Goal: Task Accomplishment & Management: Complete application form

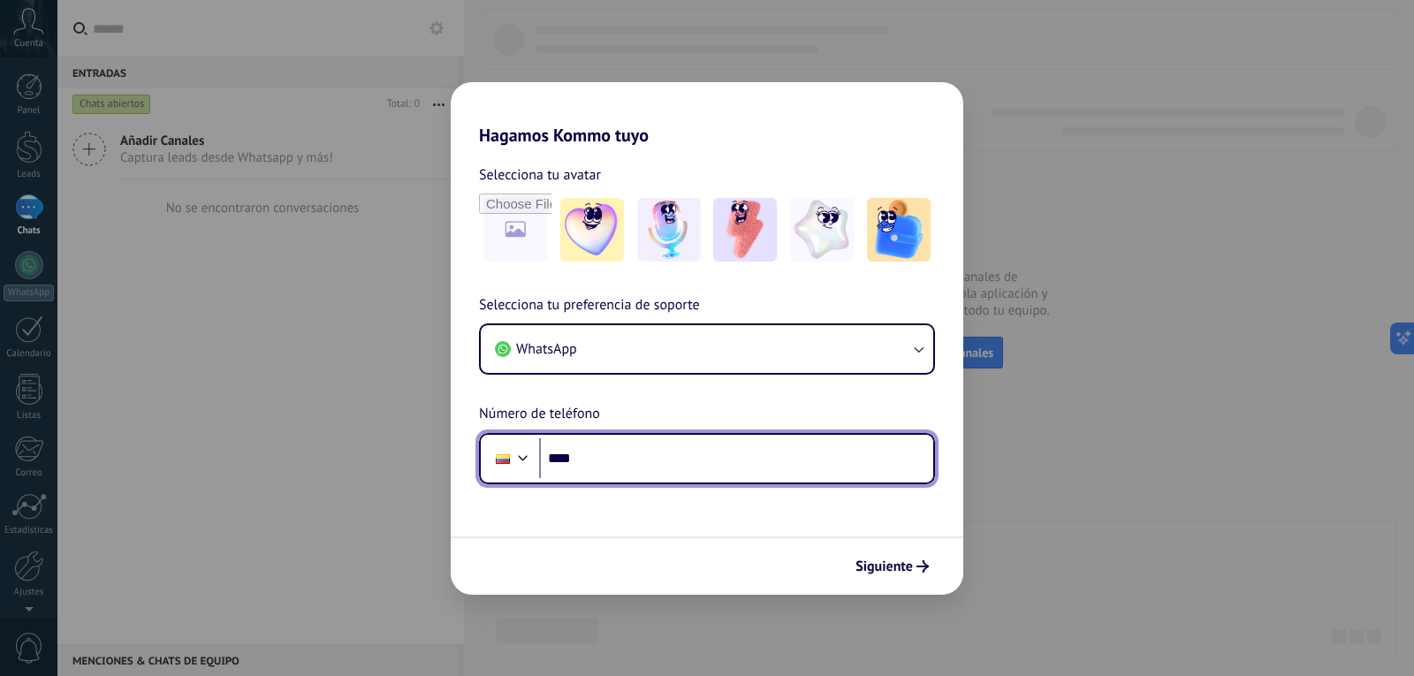
click at [630, 469] on input "****" at bounding box center [736, 458] width 394 height 41
paste input "**********"
type input "**********"
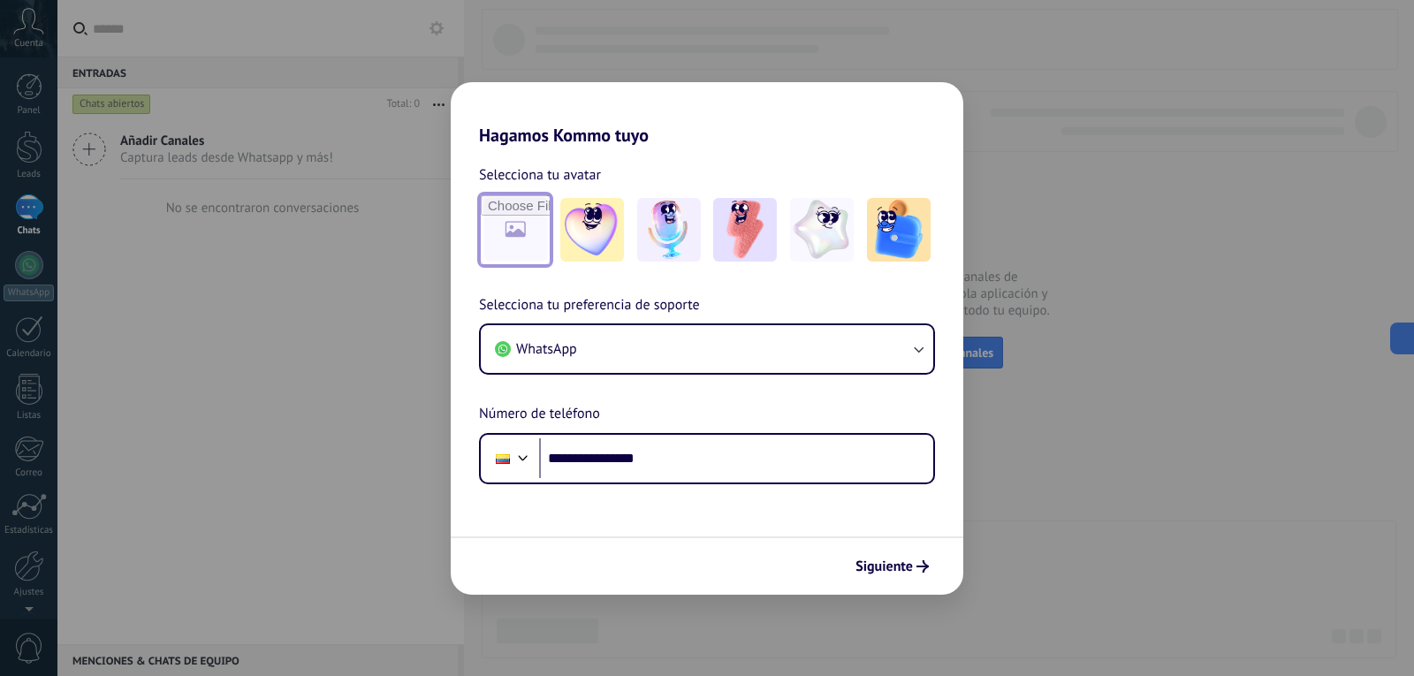
click at [533, 205] on input "file" at bounding box center [515, 229] width 69 height 69
type input "**********"
click at [529, 236] on img at bounding box center [515, 230] width 64 height 64
click at [496, 219] on img at bounding box center [515, 230] width 64 height 64
click at [517, 232] on img at bounding box center [515, 230] width 64 height 64
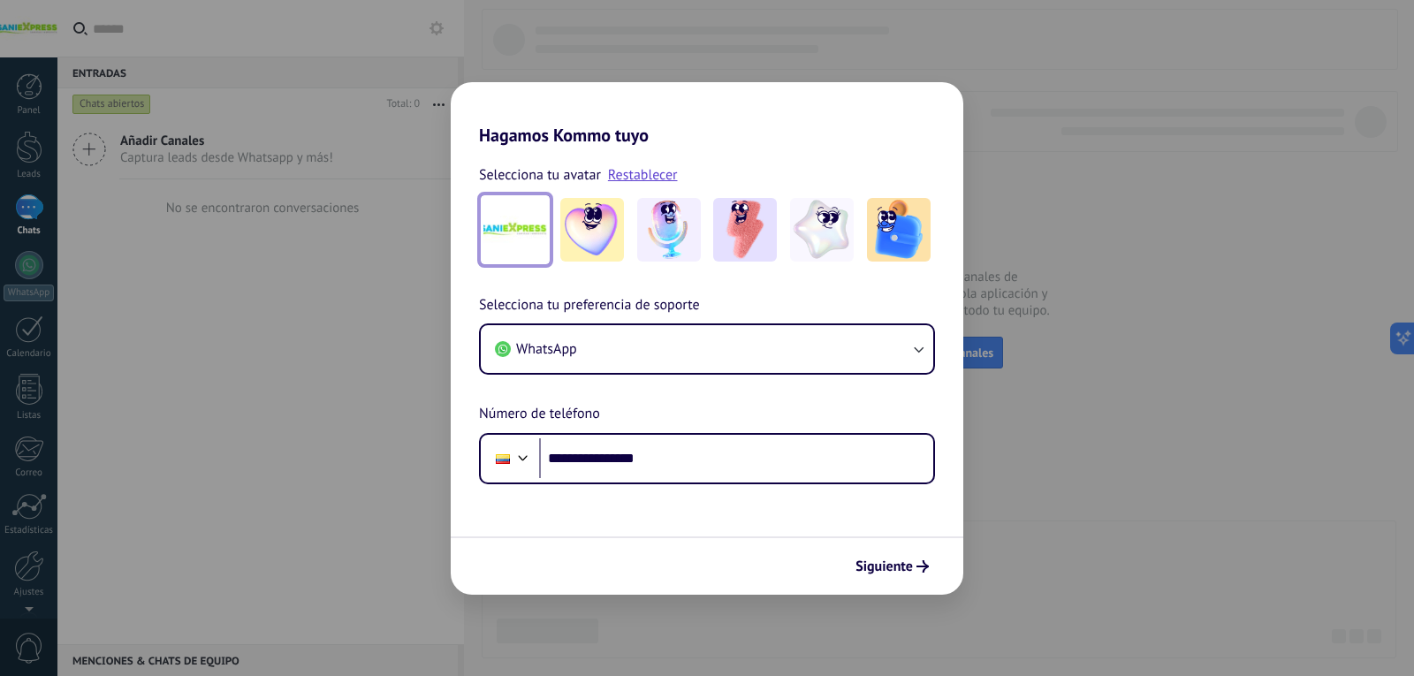
drag, startPoint x: 517, startPoint y: 232, endPoint x: 547, endPoint y: 220, distance: 32.5
click at [517, 232] on img at bounding box center [515, 230] width 64 height 64
click at [516, 231] on img at bounding box center [515, 230] width 64 height 64
drag, startPoint x: 521, startPoint y: 263, endPoint x: 556, endPoint y: 187, distance: 83.5
click at [552, 189] on div "Selecciona tu avatar Restablecer" at bounding box center [707, 215] width 456 height 103
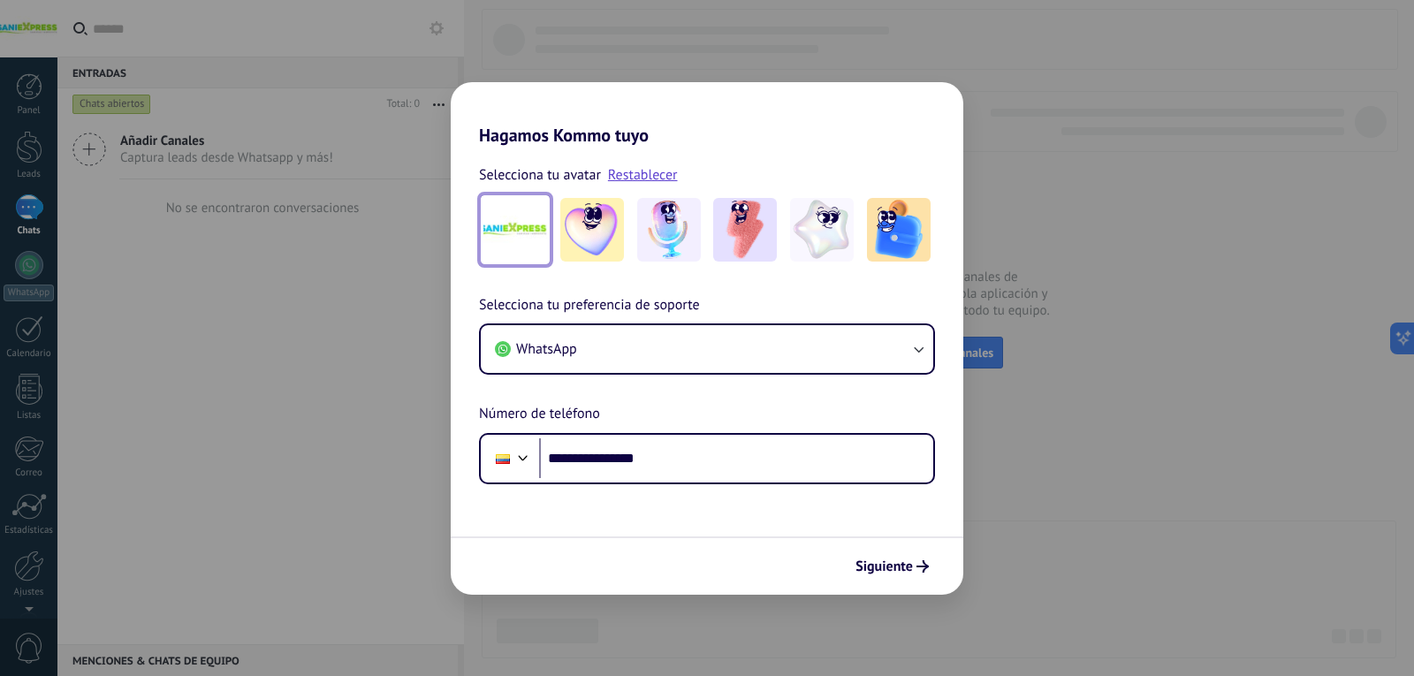
click at [542, 225] on img at bounding box center [515, 230] width 64 height 64
click at [505, 225] on img at bounding box center [515, 230] width 64 height 64
drag, startPoint x: 505, startPoint y: 225, endPoint x: 485, endPoint y: 209, distance: 25.7
click at [485, 207] on img at bounding box center [515, 230] width 64 height 64
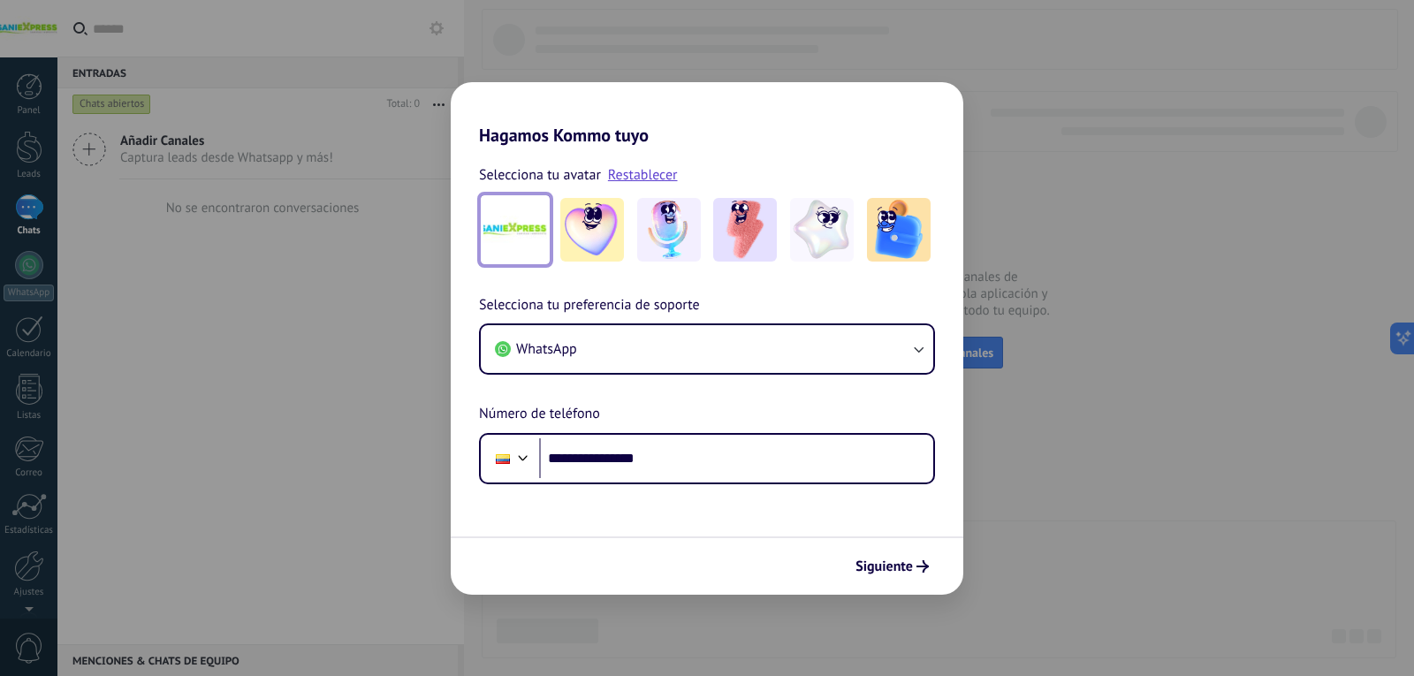
click at [497, 228] on img at bounding box center [515, 230] width 64 height 64
drag, startPoint x: 497, startPoint y: 228, endPoint x: 541, endPoint y: 171, distance: 72.5
click at [541, 171] on span "Selecciona tu avatar" at bounding box center [540, 175] width 122 height 23
click at [516, 245] on img at bounding box center [515, 230] width 64 height 64
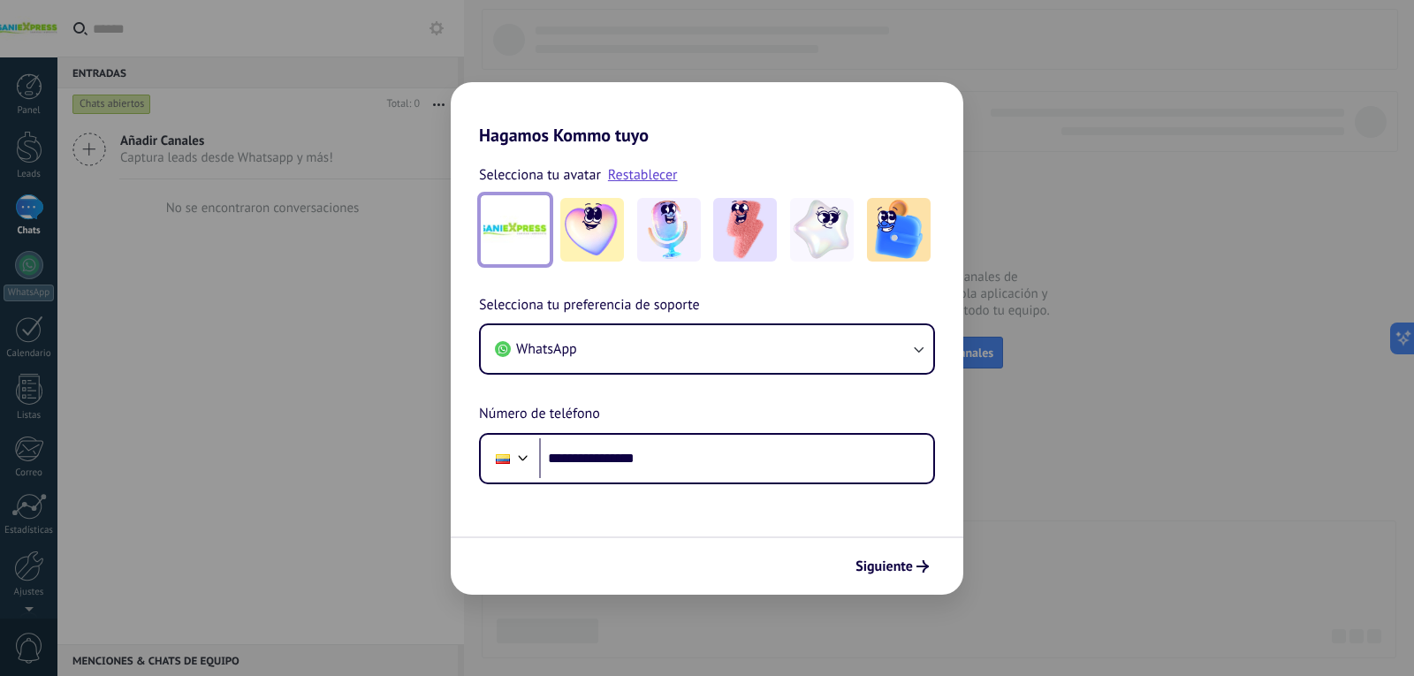
click at [523, 205] on img at bounding box center [515, 230] width 64 height 64
click at [523, 225] on img at bounding box center [515, 230] width 64 height 64
click at [523, 243] on img at bounding box center [515, 230] width 64 height 64
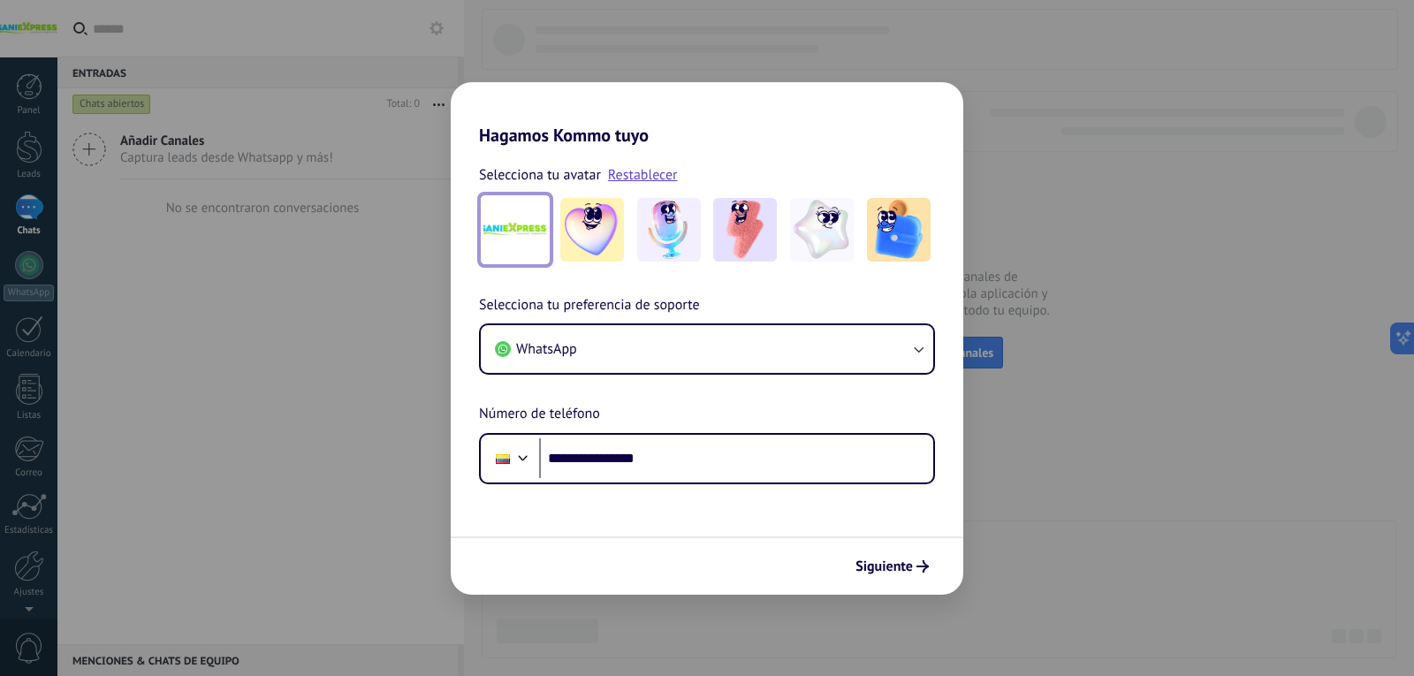
click at [523, 243] on img at bounding box center [515, 230] width 64 height 64
click at [521, 242] on img at bounding box center [515, 230] width 64 height 64
click at [521, 241] on img at bounding box center [515, 230] width 64 height 64
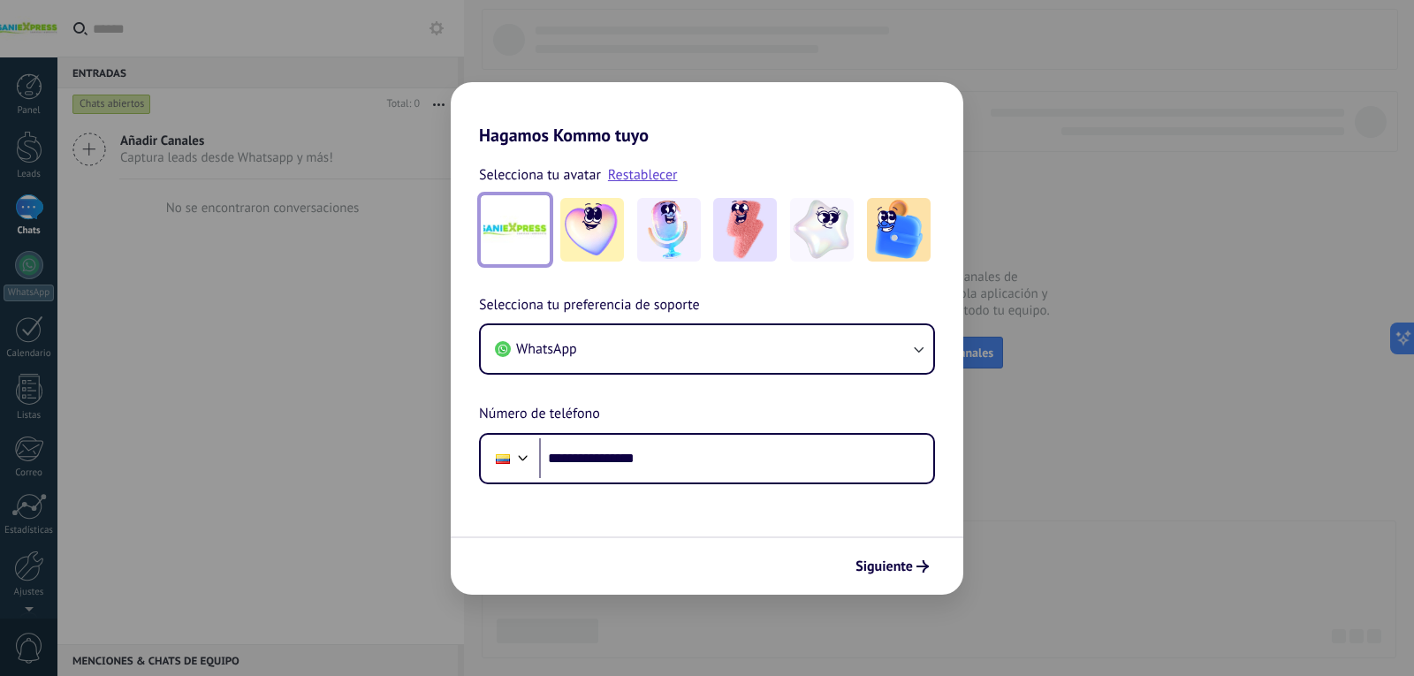
click at [521, 241] on img at bounding box center [515, 230] width 64 height 64
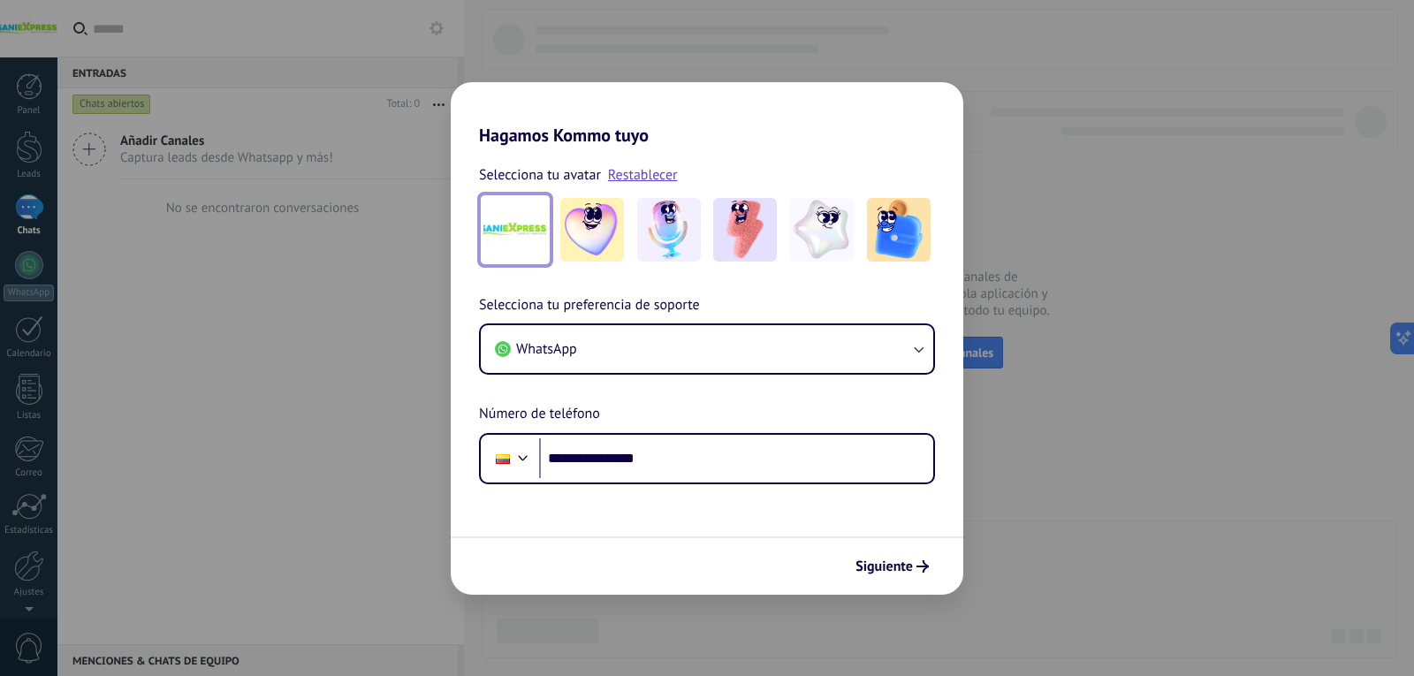
click at [511, 229] on img at bounding box center [515, 230] width 64 height 64
click at [581, 227] on img at bounding box center [592, 230] width 64 height 64
click at [567, 231] on img at bounding box center [592, 230] width 64 height 64
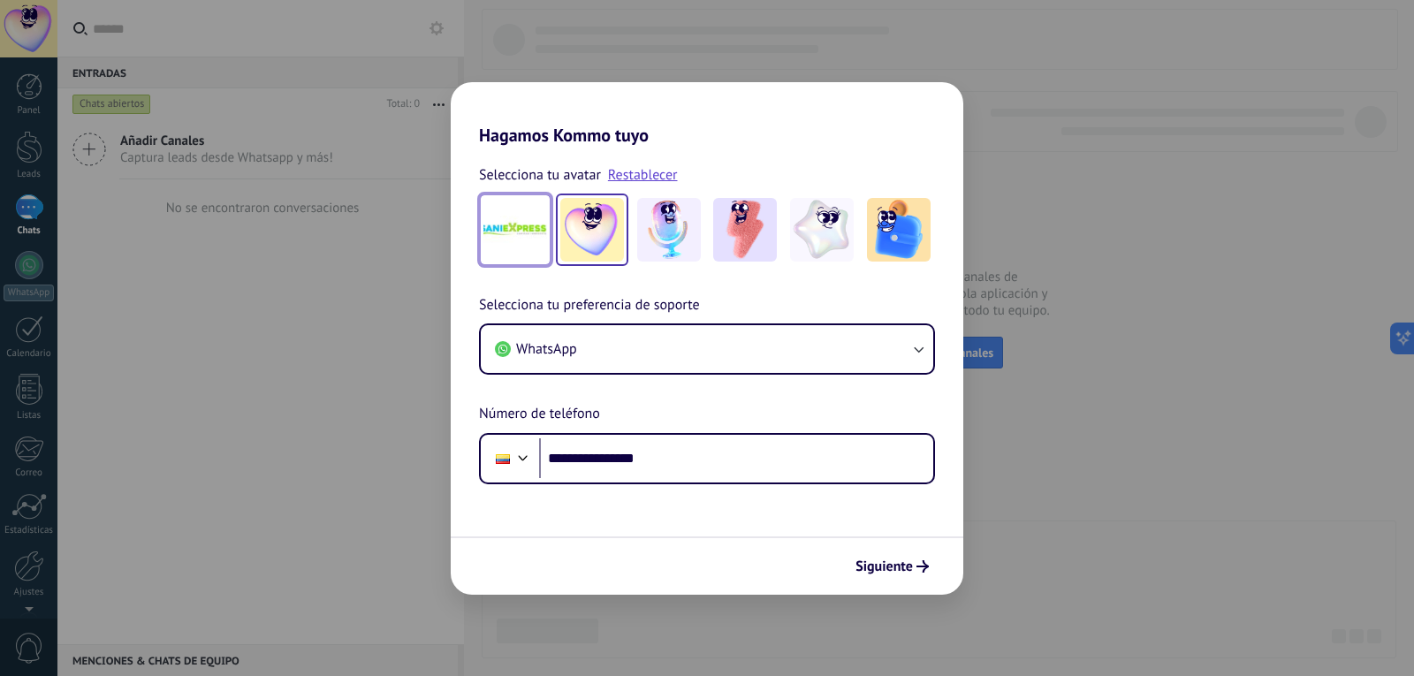
click at [516, 225] on img at bounding box center [515, 230] width 64 height 64
click at [520, 236] on img at bounding box center [515, 230] width 64 height 64
drag, startPoint x: 520, startPoint y: 237, endPoint x: 658, endPoint y: 240, distance: 137.9
click at [658, 240] on div at bounding box center [707, 230] width 456 height 72
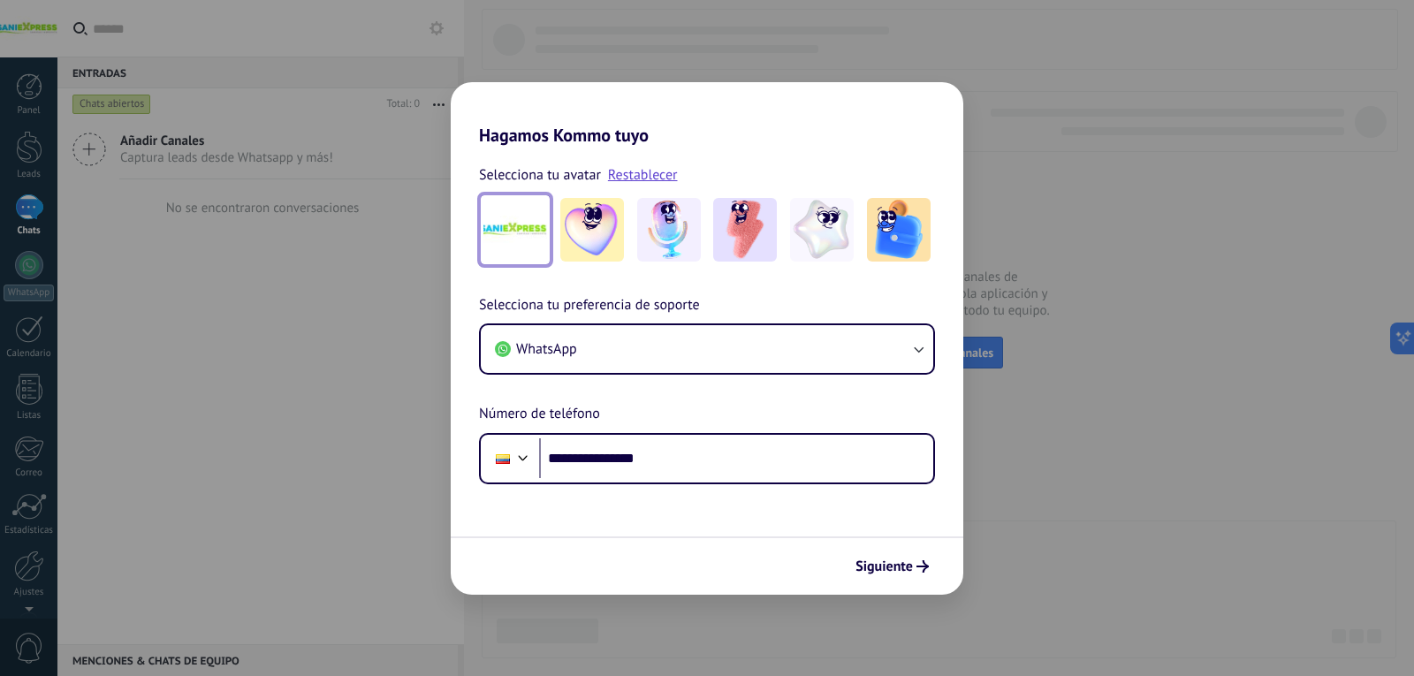
drag, startPoint x: 495, startPoint y: 234, endPoint x: 762, endPoint y: 296, distance: 274.0
click at [791, 296] on div "**********" at bounding box center [707, 389] width 513 height 190
click at [529, 225] on img at bounding box center [515, 230] width 64 height 64
click at [498, 240] on img at bounding box center [515, 230] width 64 height 64
click at [636, 178] on link "Restablecer" at bounding box center [643, 175] width 70 height 18
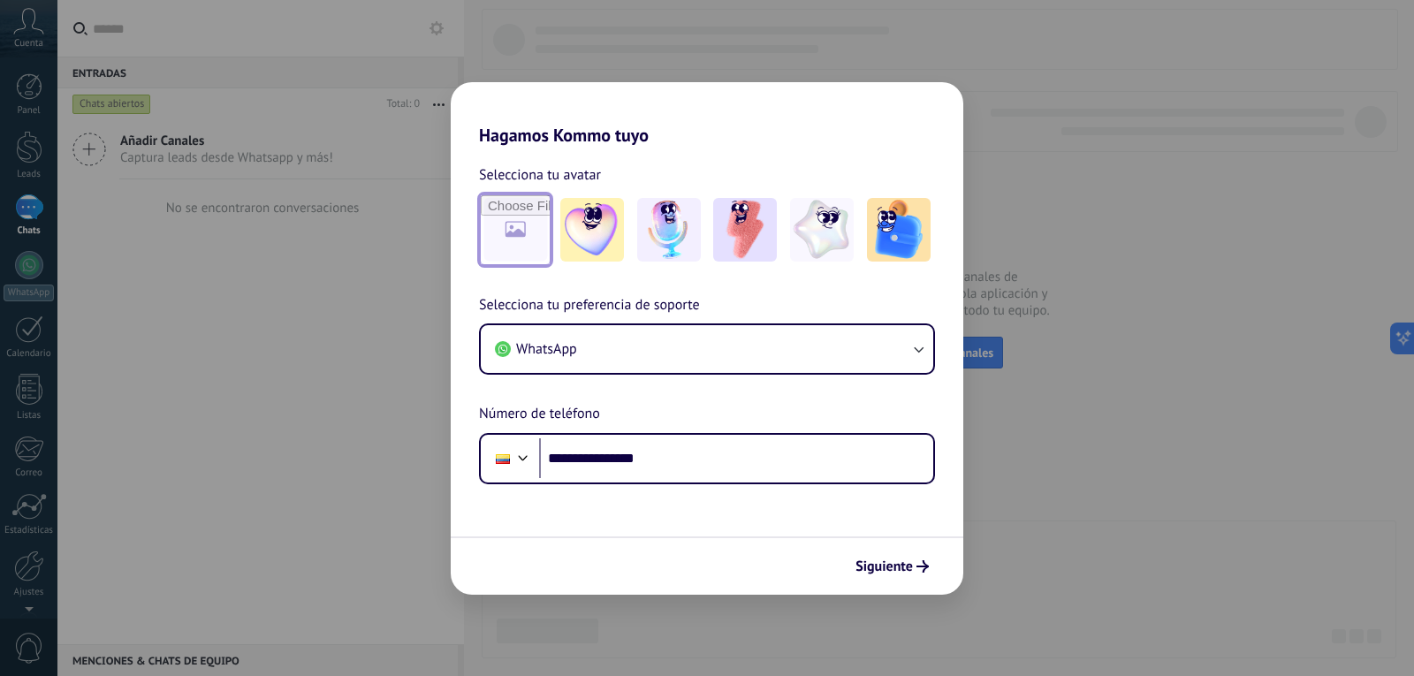
click at [521, 211] on input "file" at bounding box center [515, 229] width 69 height 69
type input "**********"
click at [616, 174] on link "Restablecer" at bounding box center [643, 175] width 70 height 18
click at [531, 235] on input "file" at bounding box center [515, 229] width 69 height 69
type input "**********"
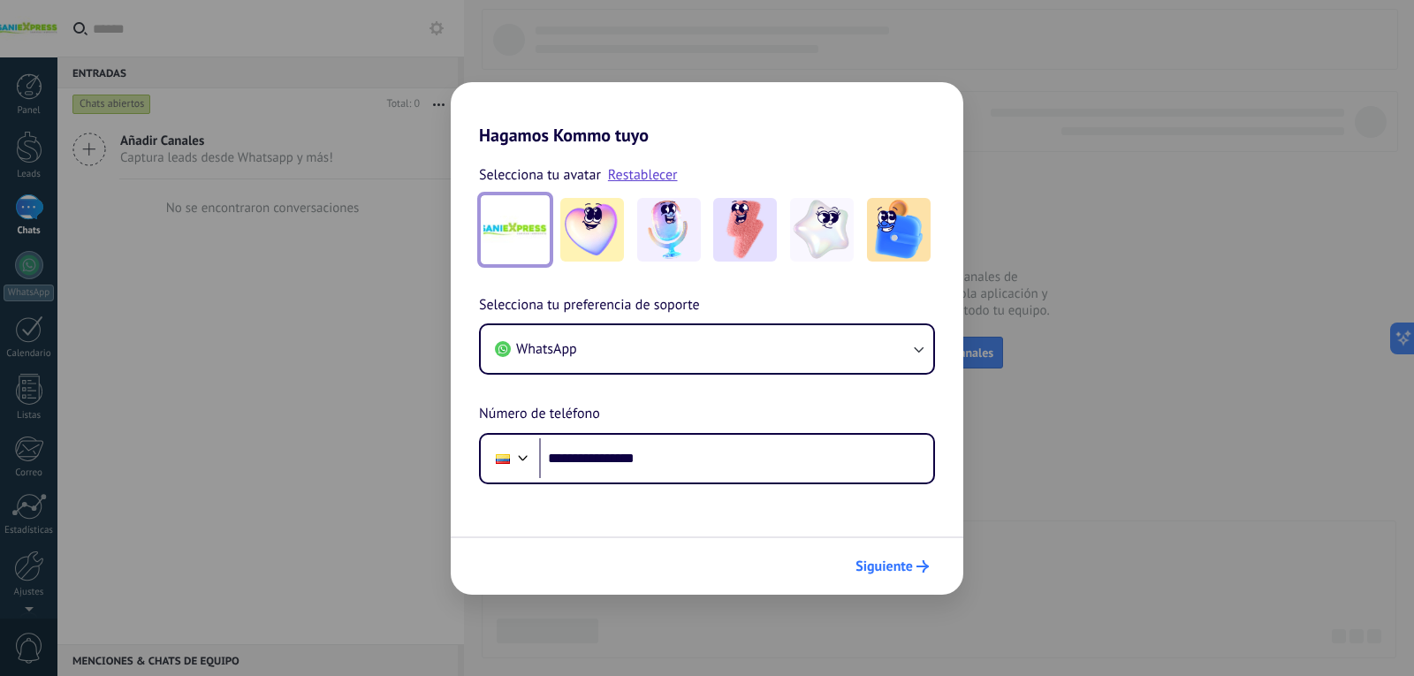
click at [901, 567] on span "Siguiente" at bounding box center [884, 566] width 57 height 12
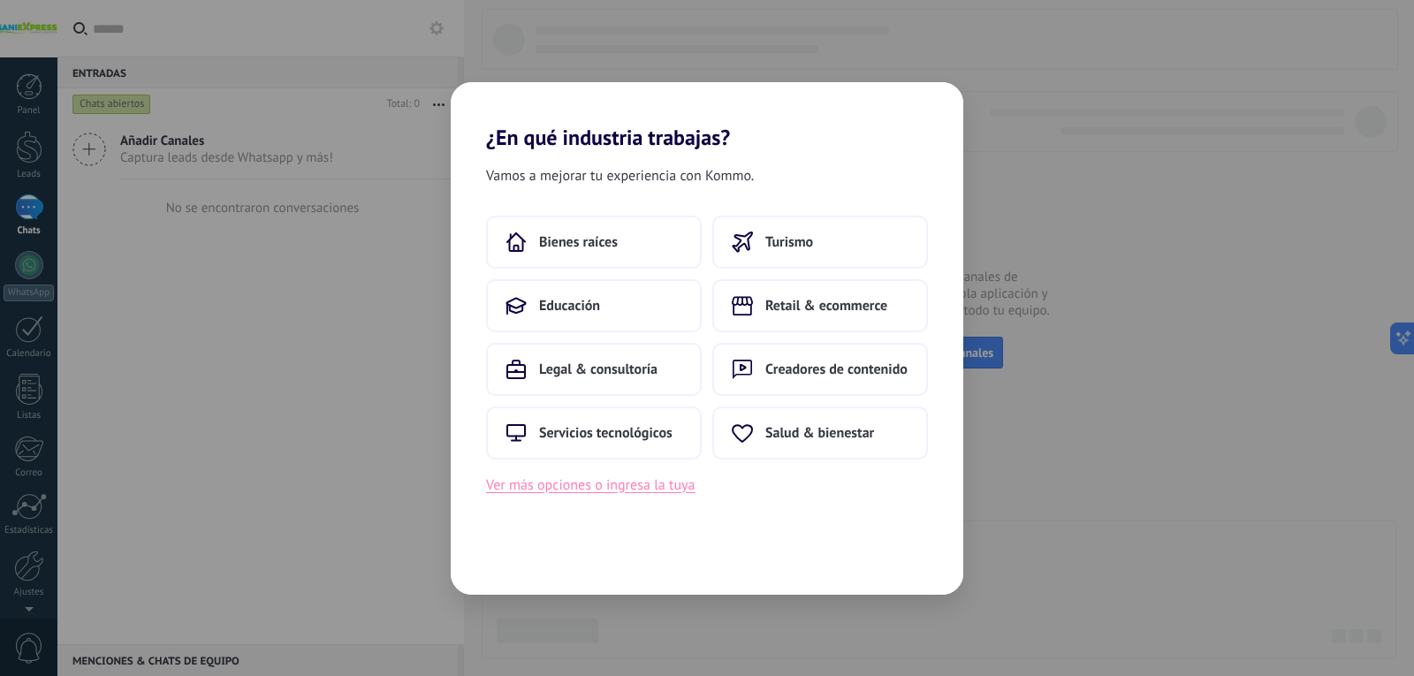
click at [622, 486] on button "Ver más opciones o ingresa la tuya" at bounding box center [590, 485] width 209 height 23
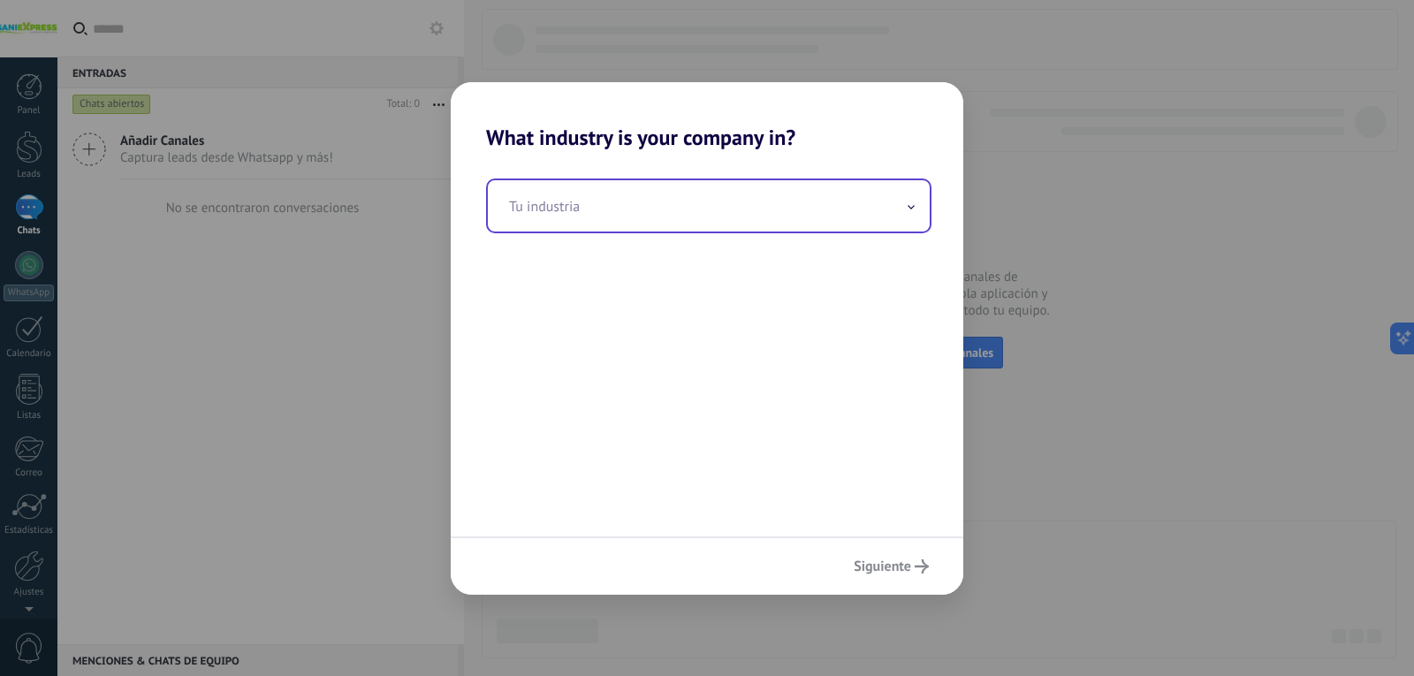
click at [638, 209] on input "text" at bounding box center [709, 205] width 442 height 51
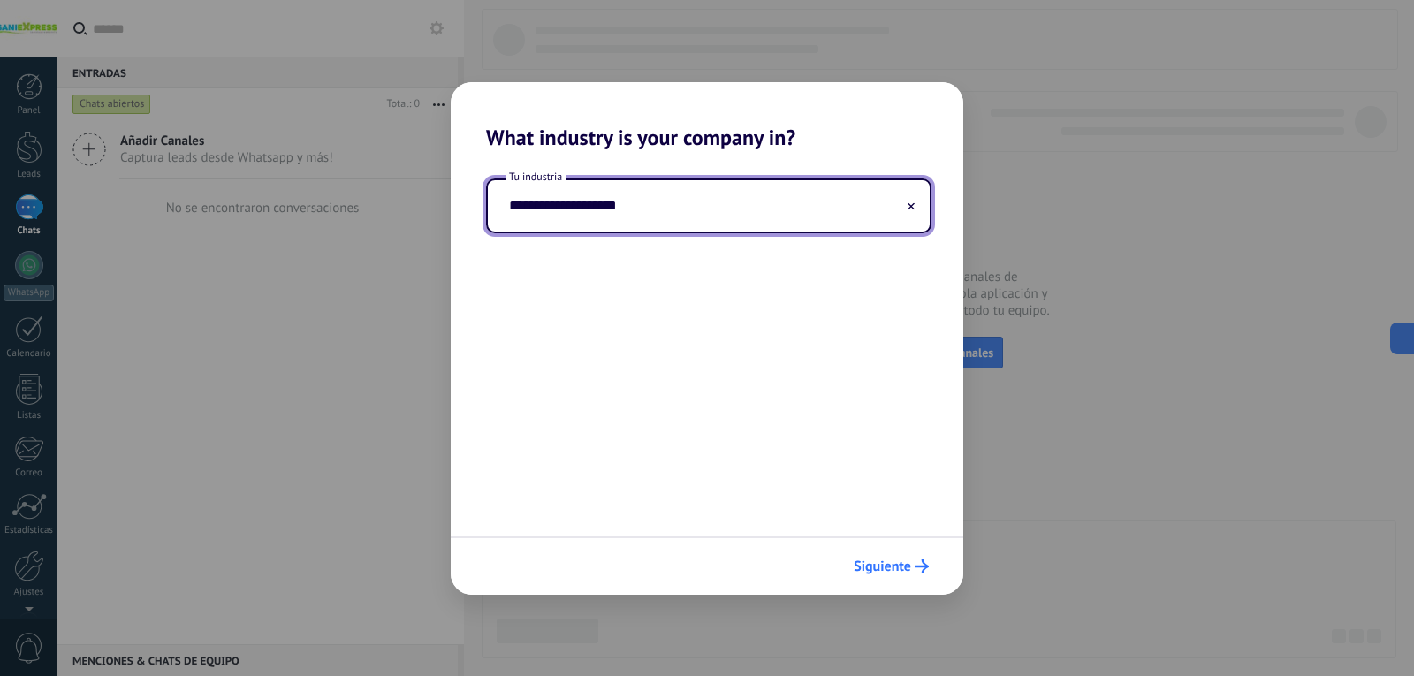
type input "**********"
click at [883, 570] on span "Siguiente" at bounding box center [882, 566] width 57 height 12
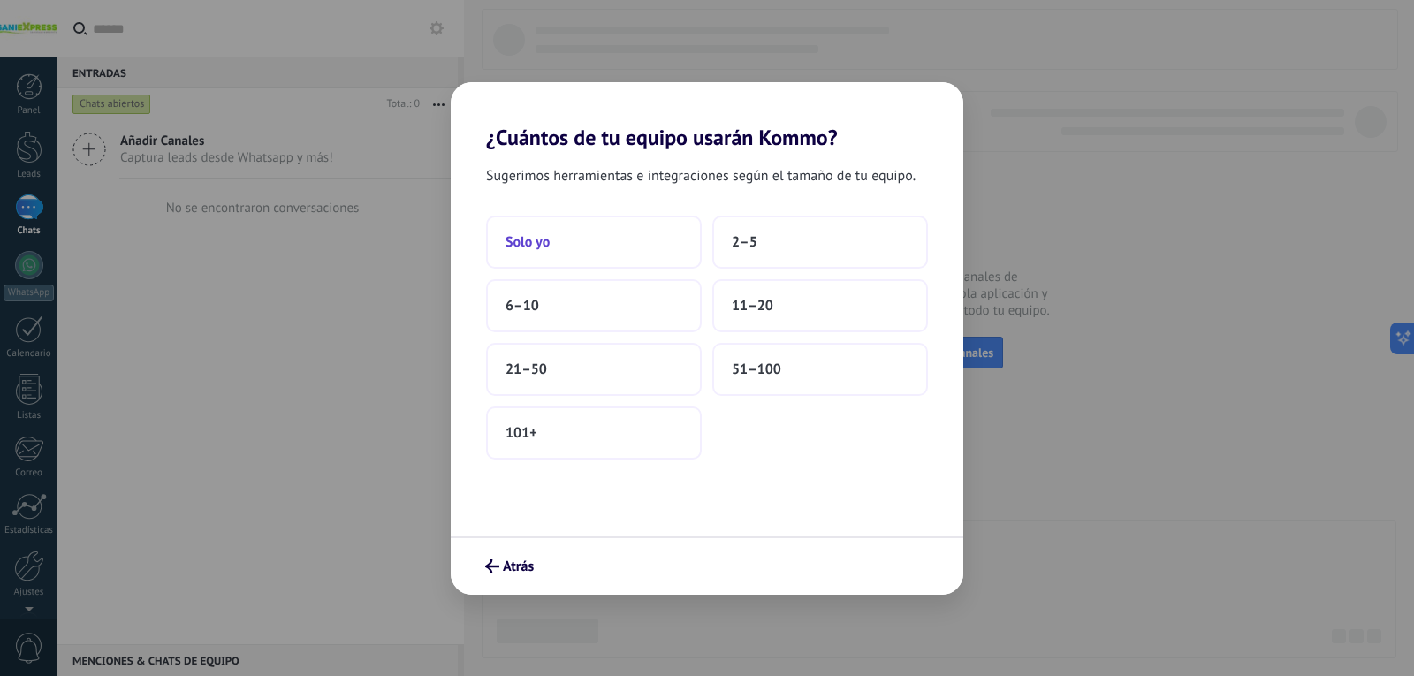
click at [628, 242] on button "Solo yo" at bounding box center [594, 242] width 216 height 53
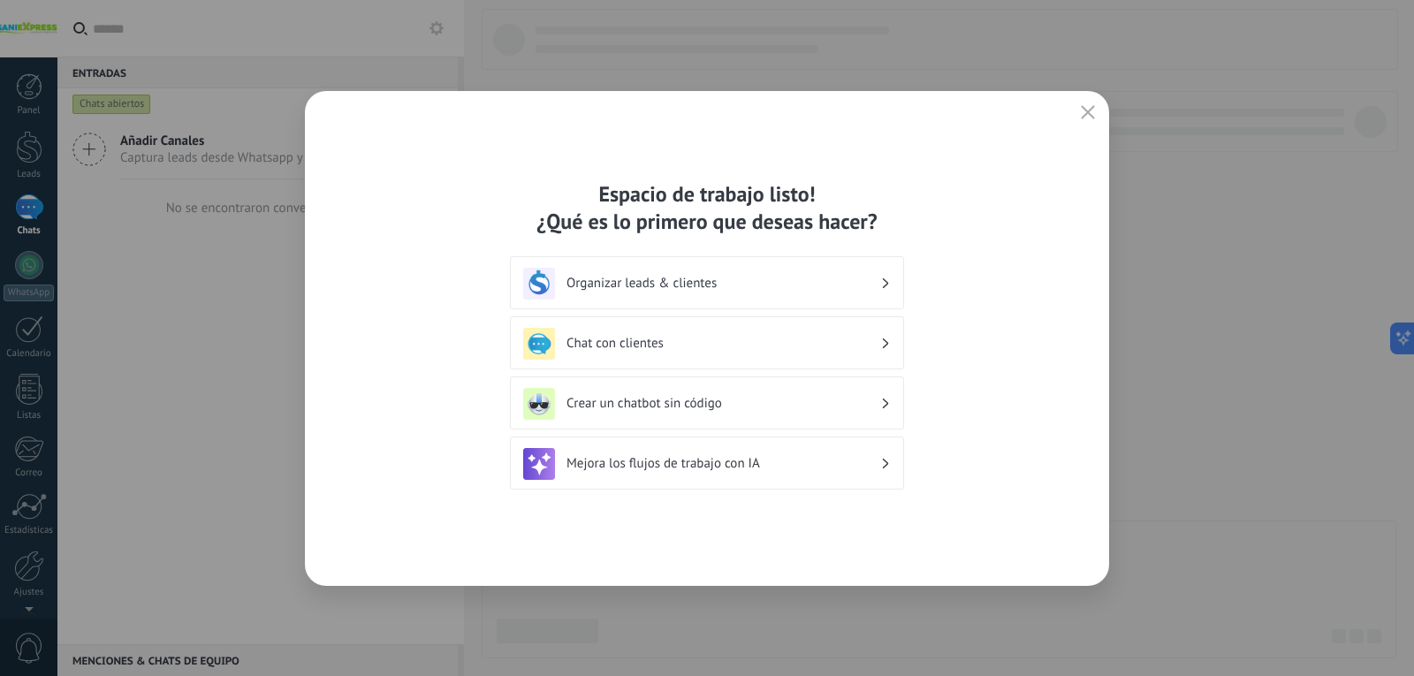
click at [660, 337] on h3 "Chat con clientes" at bounding box center [724, 343] width 314 height 17
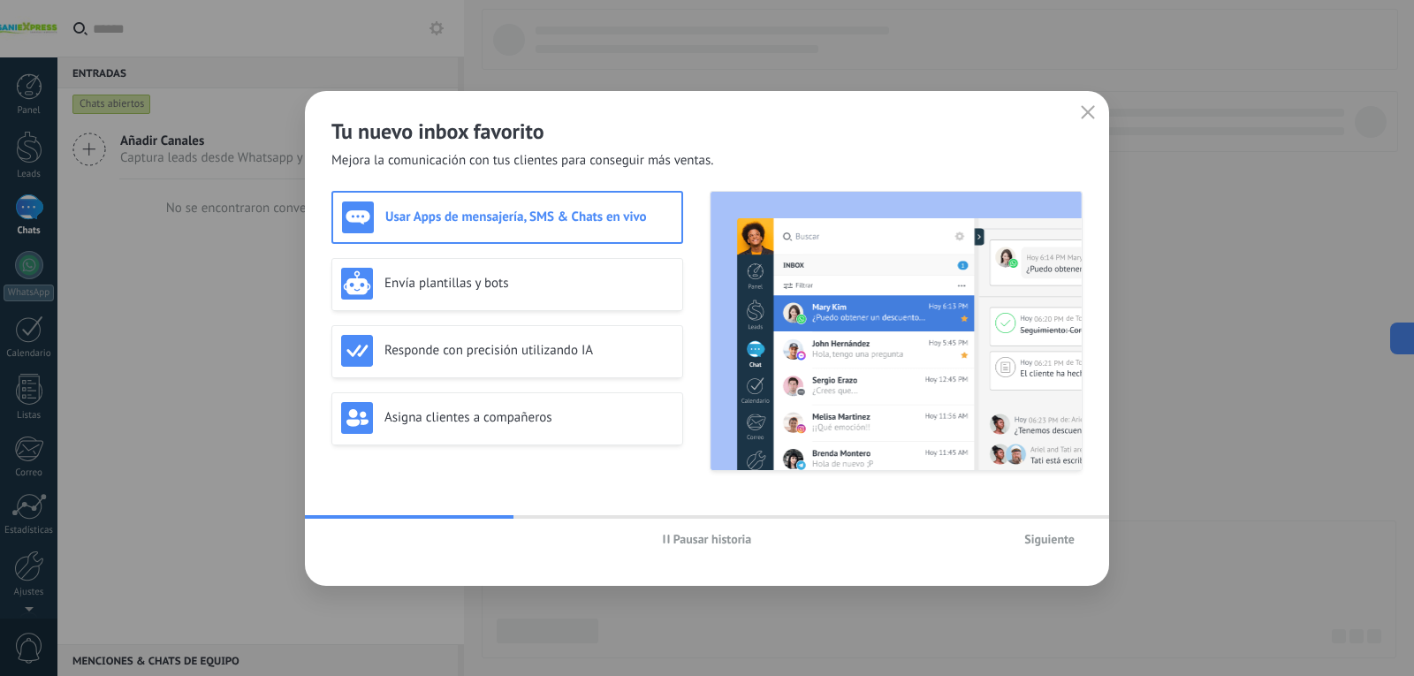
click at [1084, 103] on button "button" at bounding box center [1088, 113] width 23 height 25
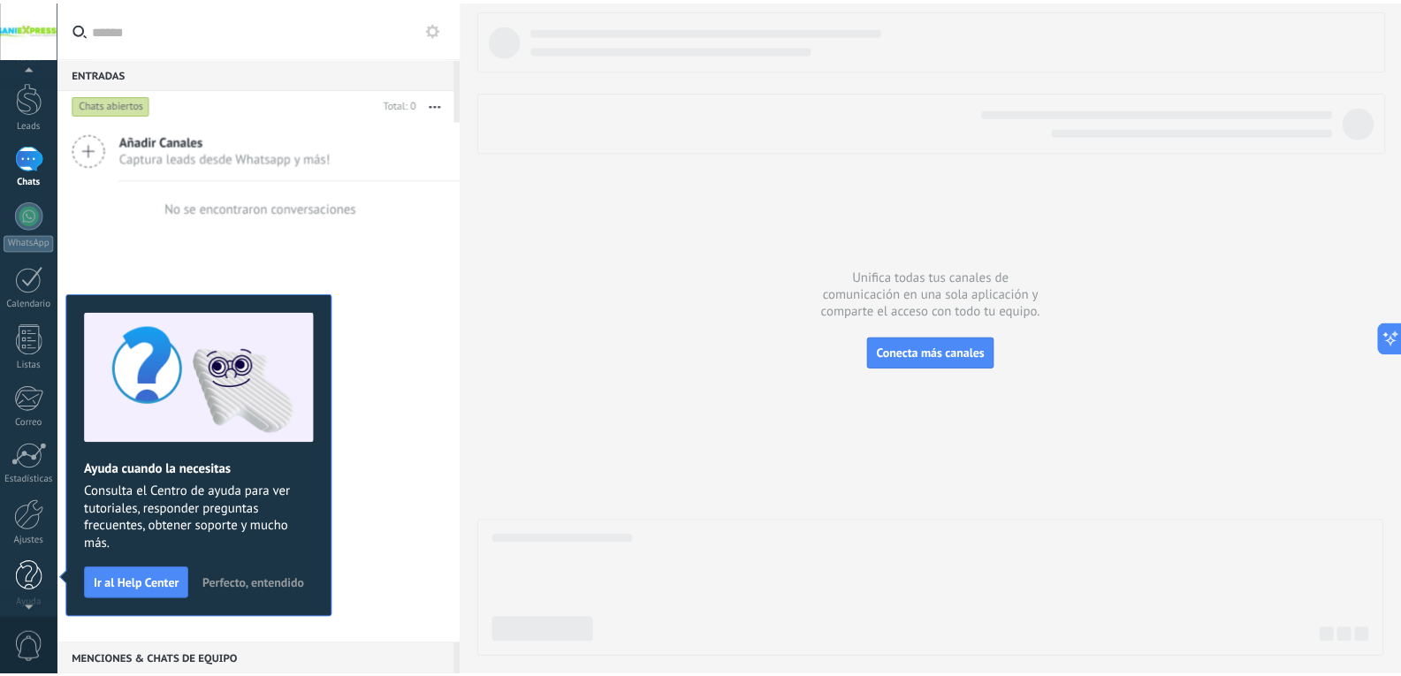
scroll to position [59, 0]
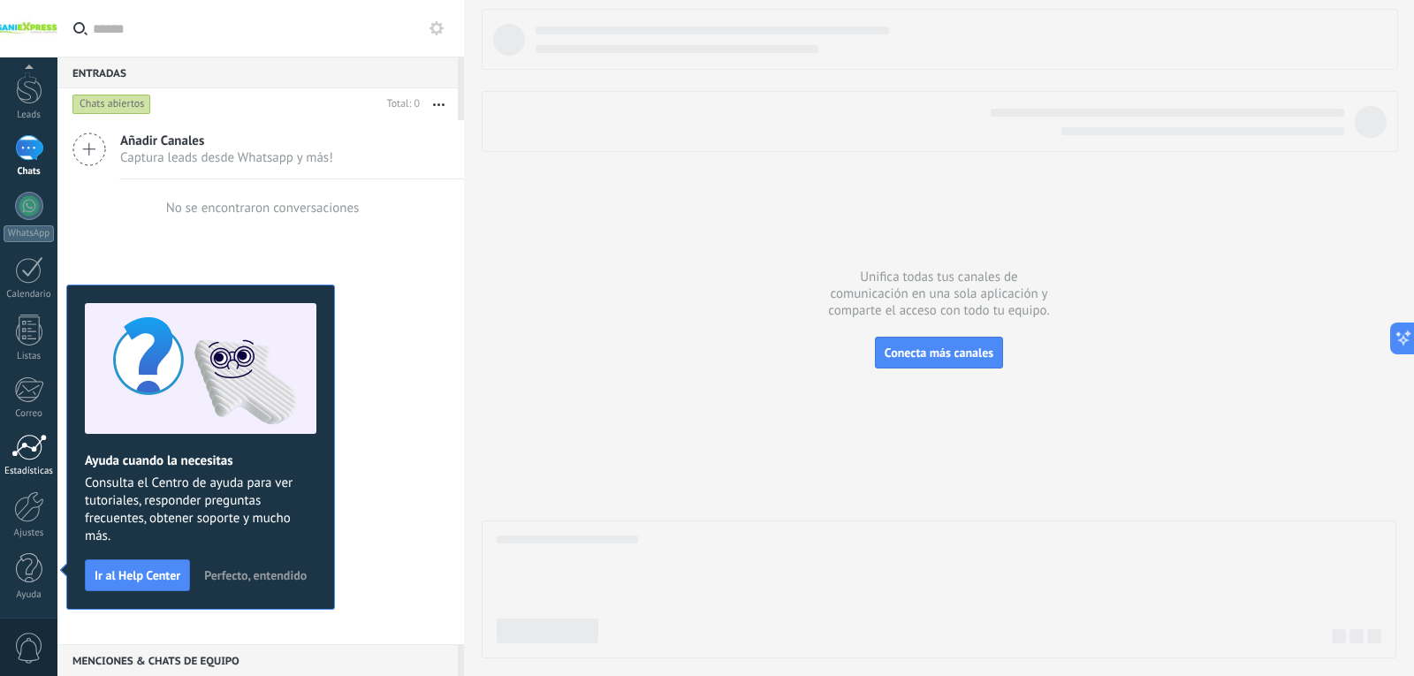
click at [27, 455] on div at bounding box center [28, 447] width 35 height 27
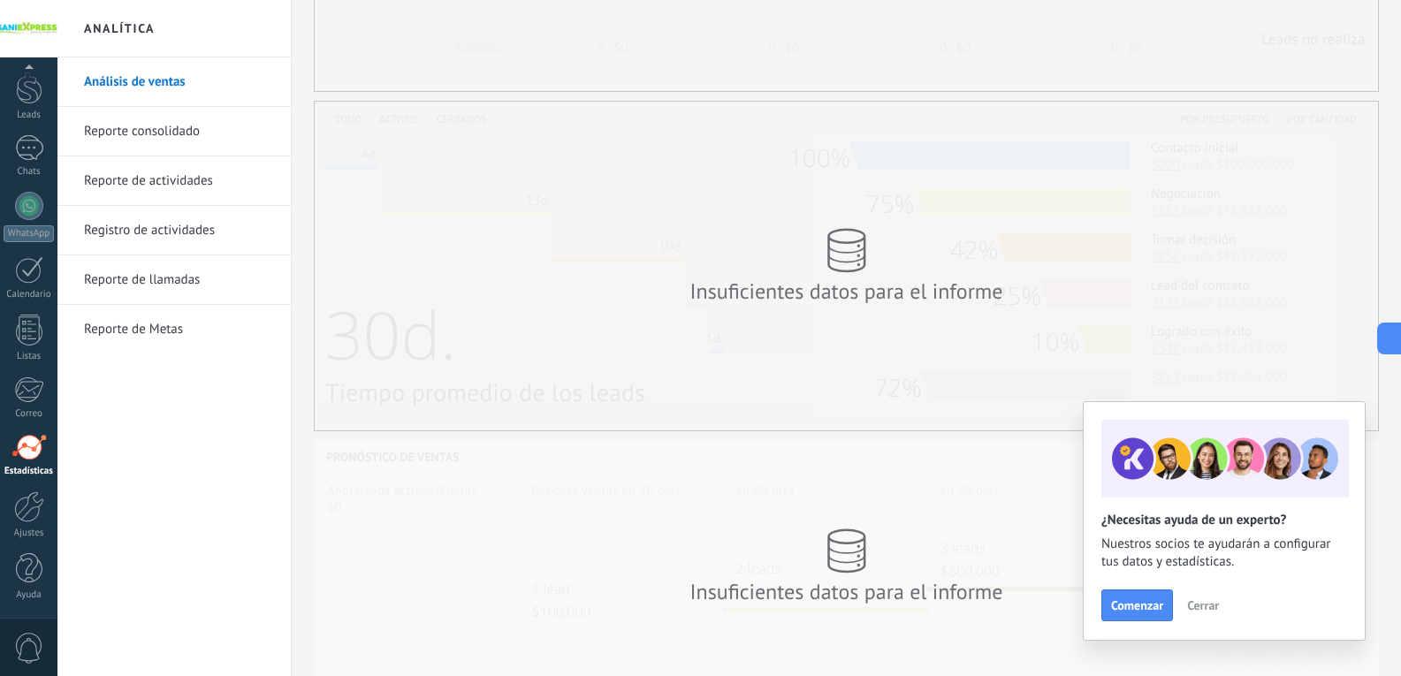
scroll to position [356, 0]
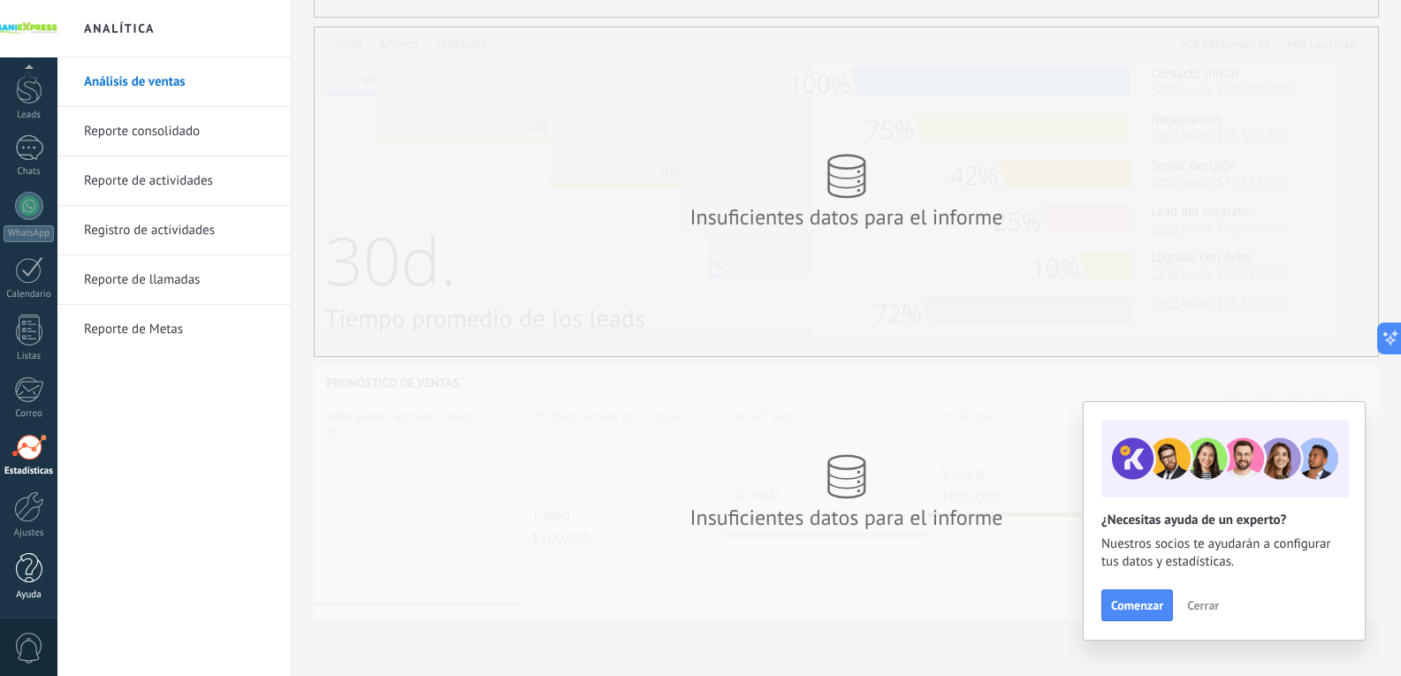
click at [36, 570] on div at bounding box center [29, 568] width 27 height 31
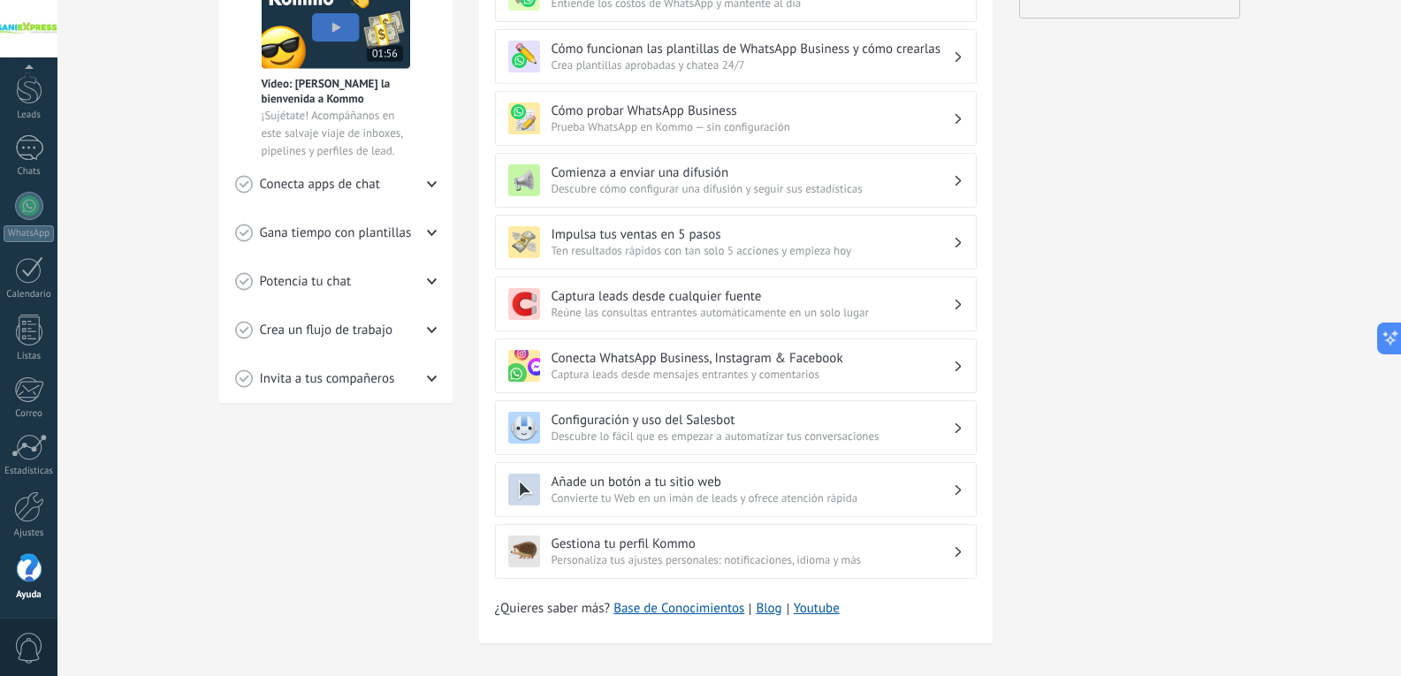
scroll to position [417, 0]
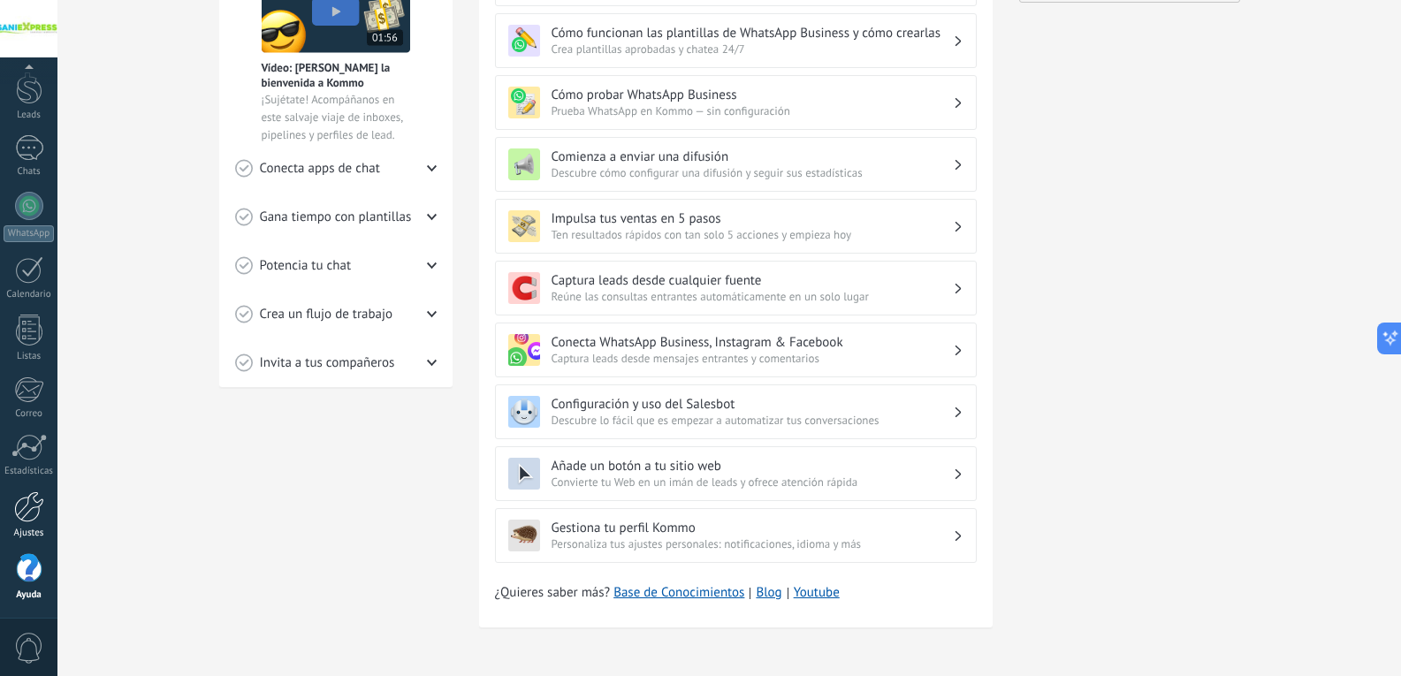
click at [16, 507] on div at bounding box center [29, 506] width 30 height 31
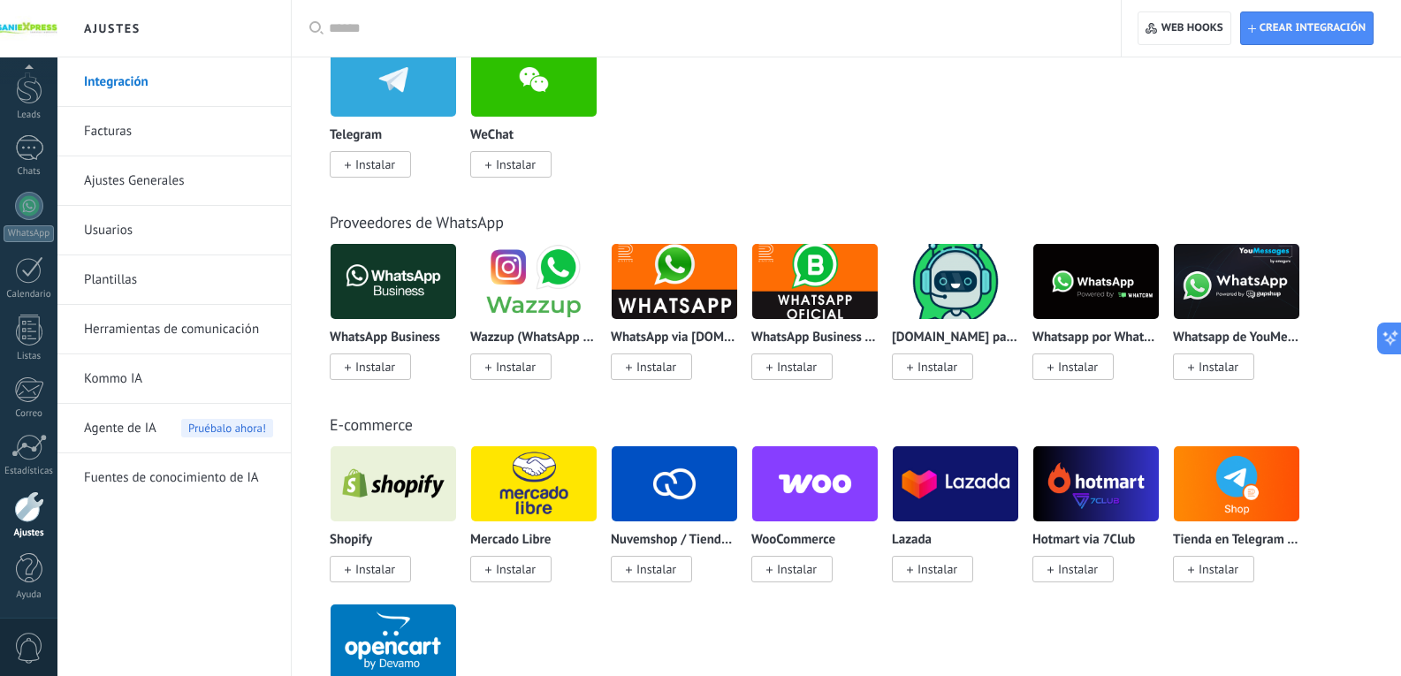
scroll to position [530, 0]
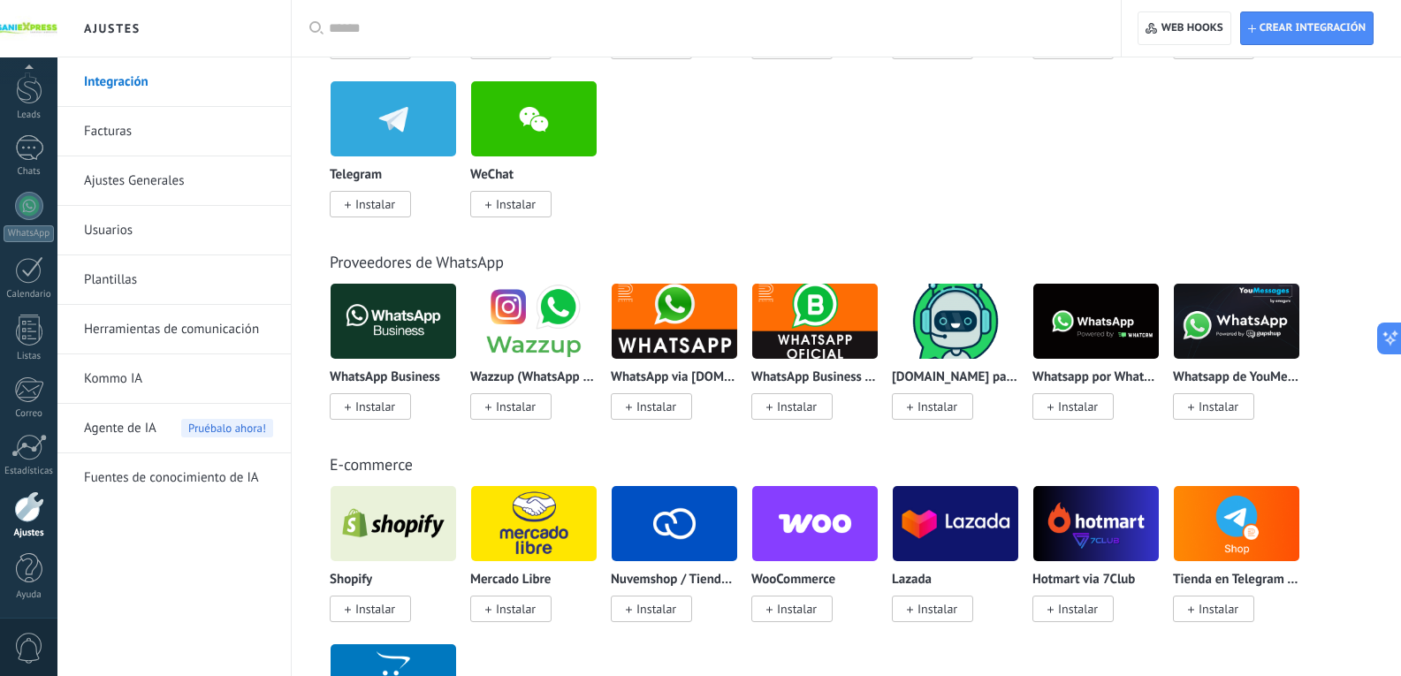
click at [406, 345] on img at bounding box center [394, 321] width 126 height 86
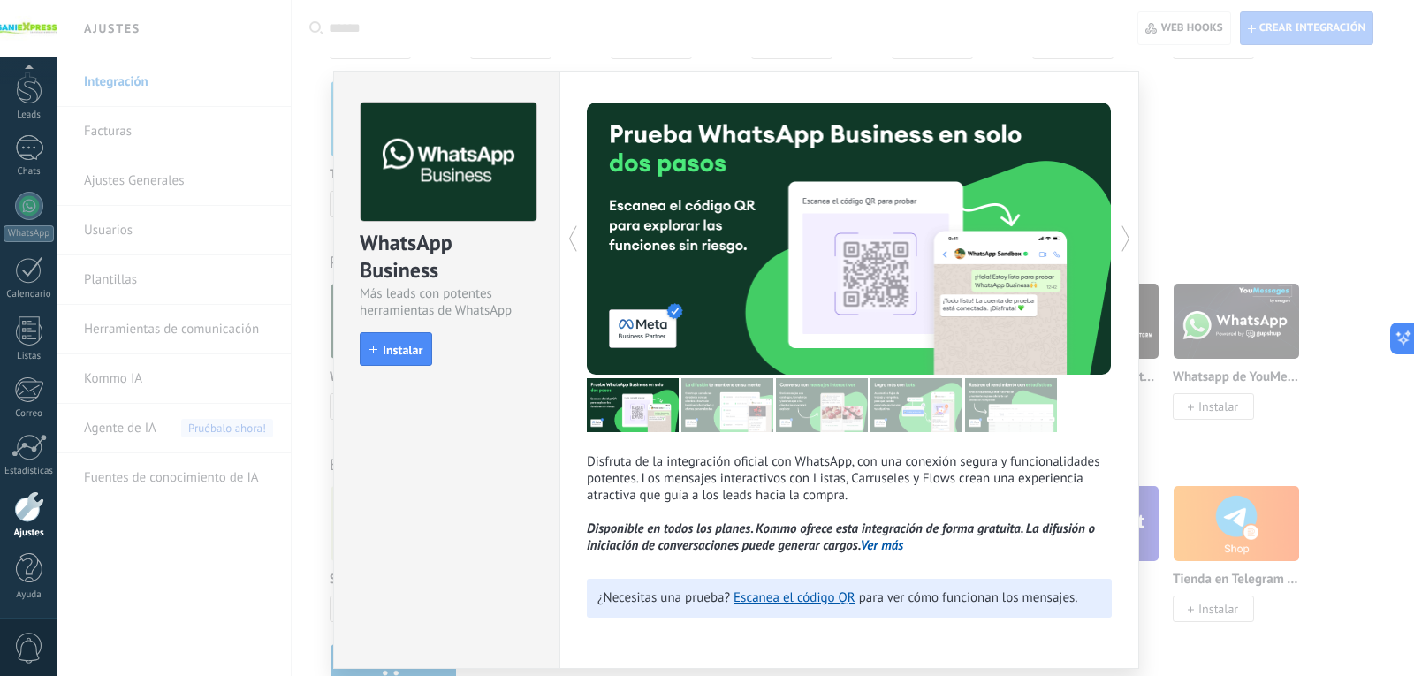
click at [1194, 141] on div "WhatsApp Business Más leads con potentes herramientas de WhatsApp install Insta…" at bounding box center [735, 338] width 1357 height 676
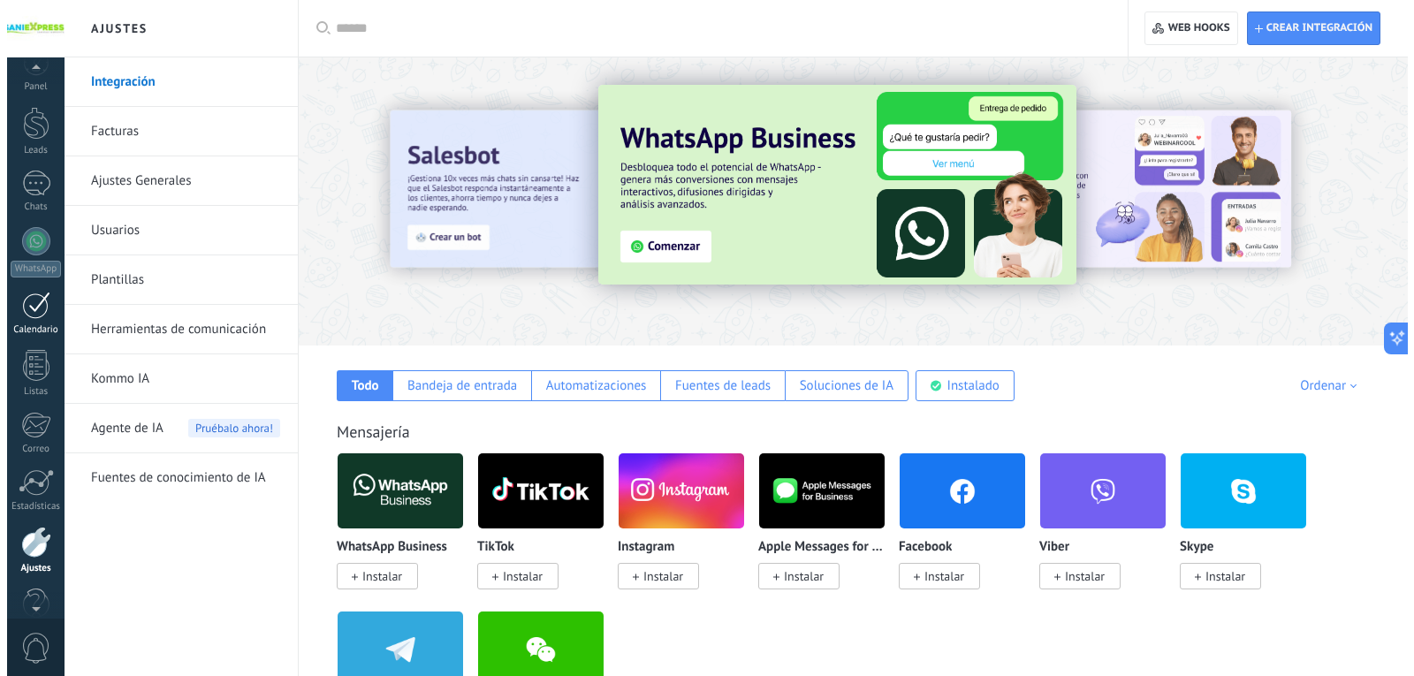
scroll to position [0, 0]
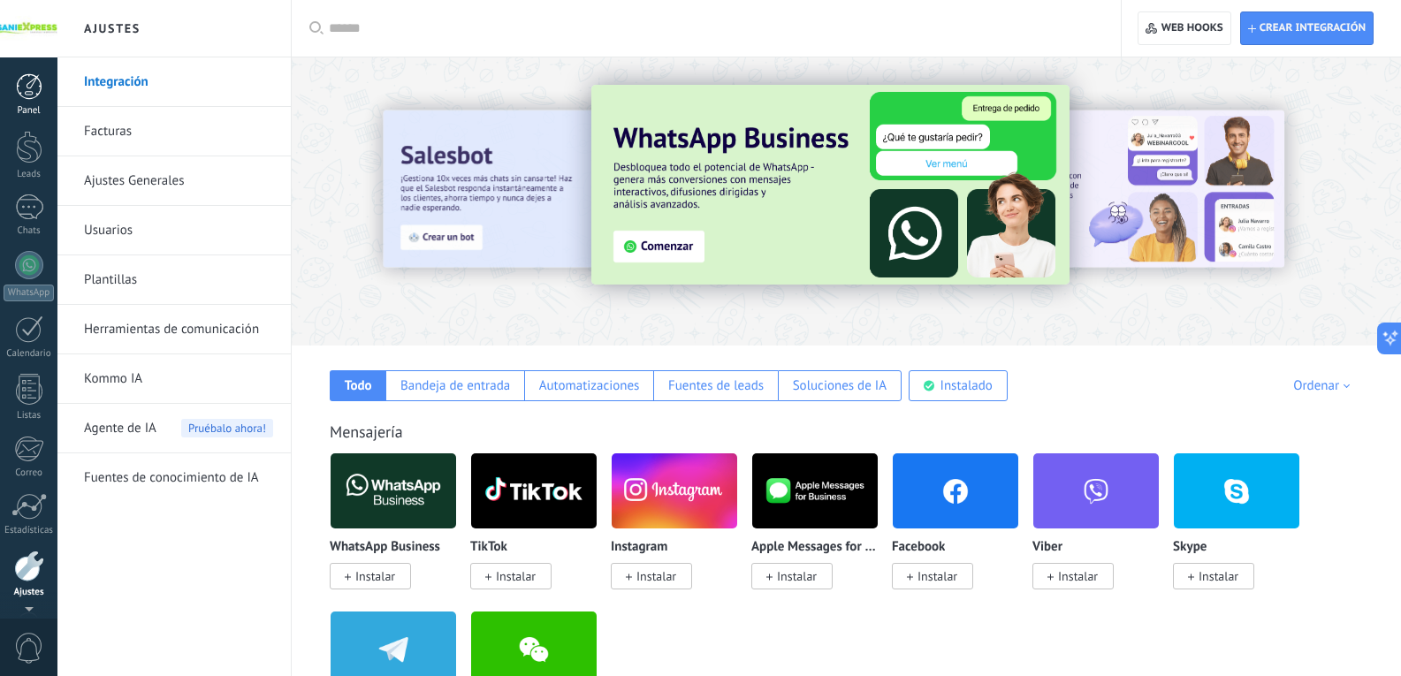
click at [40, 92] on div at bounding box center [29, 86] width 27 height 27
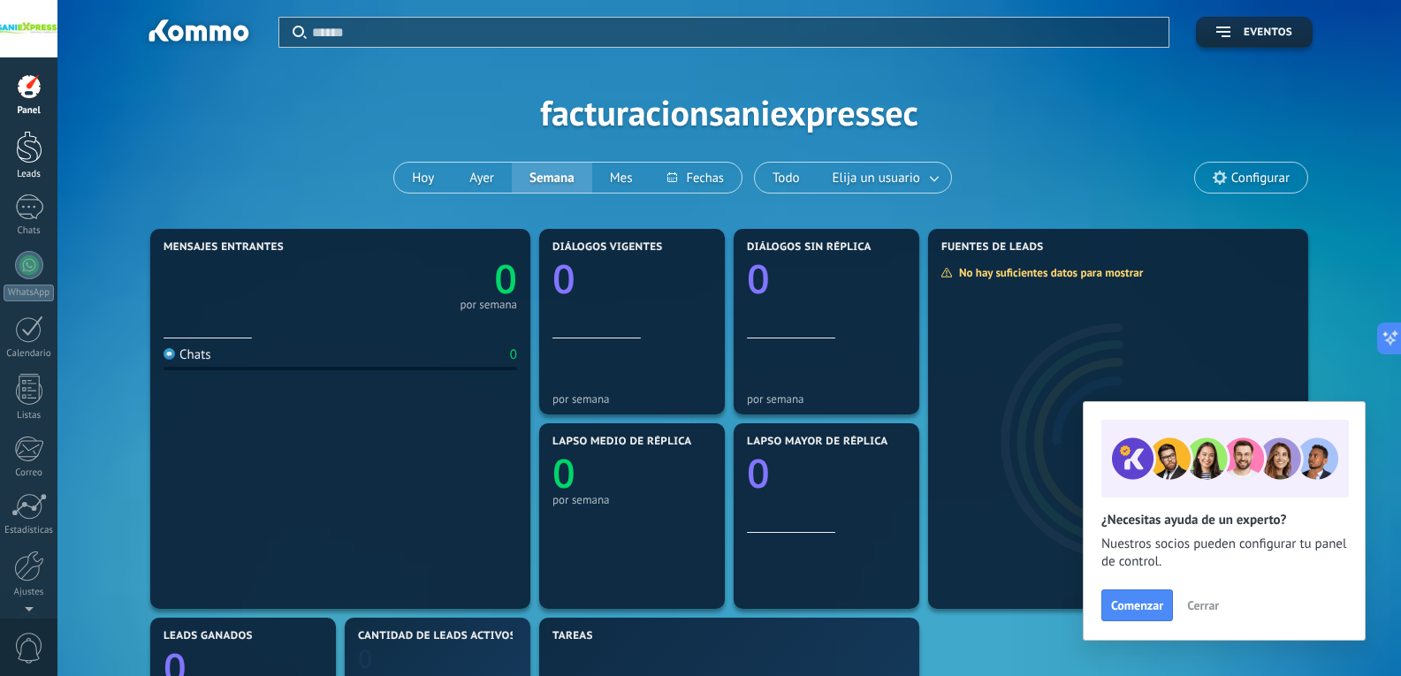
click at [29, 155] on div at bounding box center [29, 147] width 27 height 33
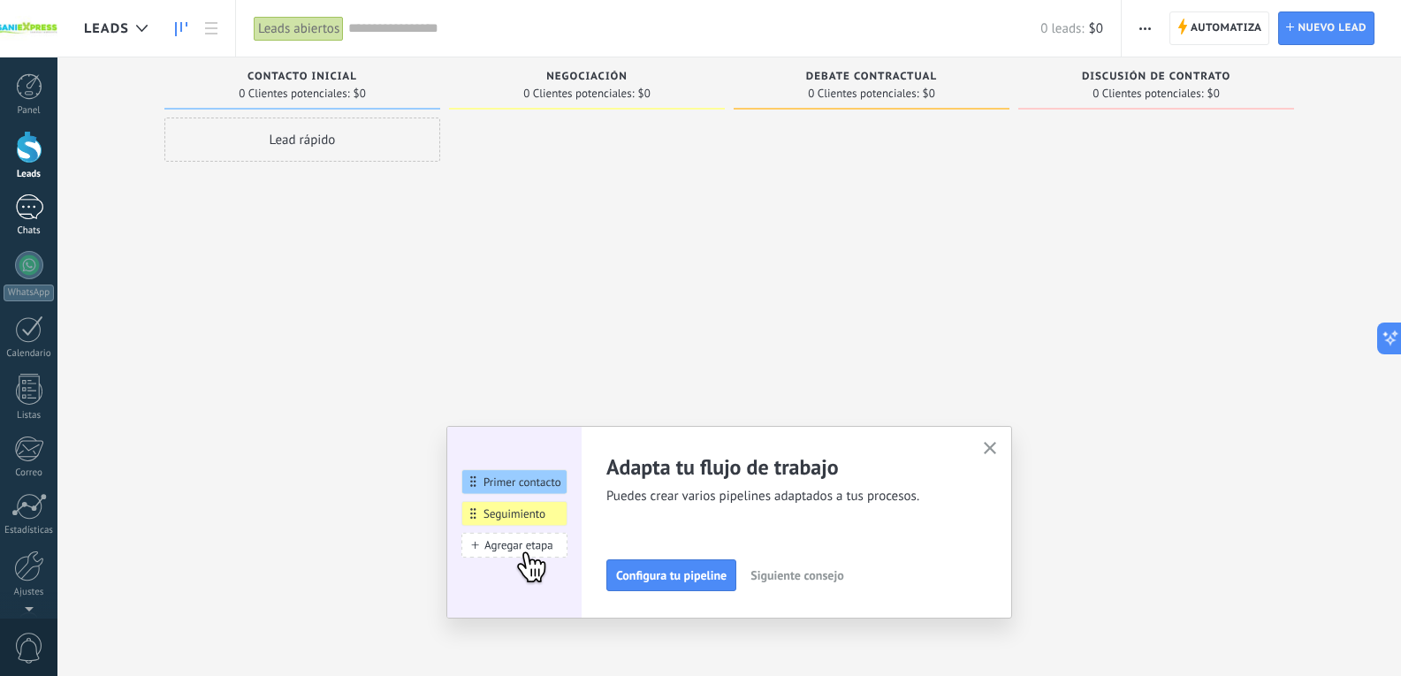
click at [41, 208] on div at bounding box center [29, 207] width 28 height 26
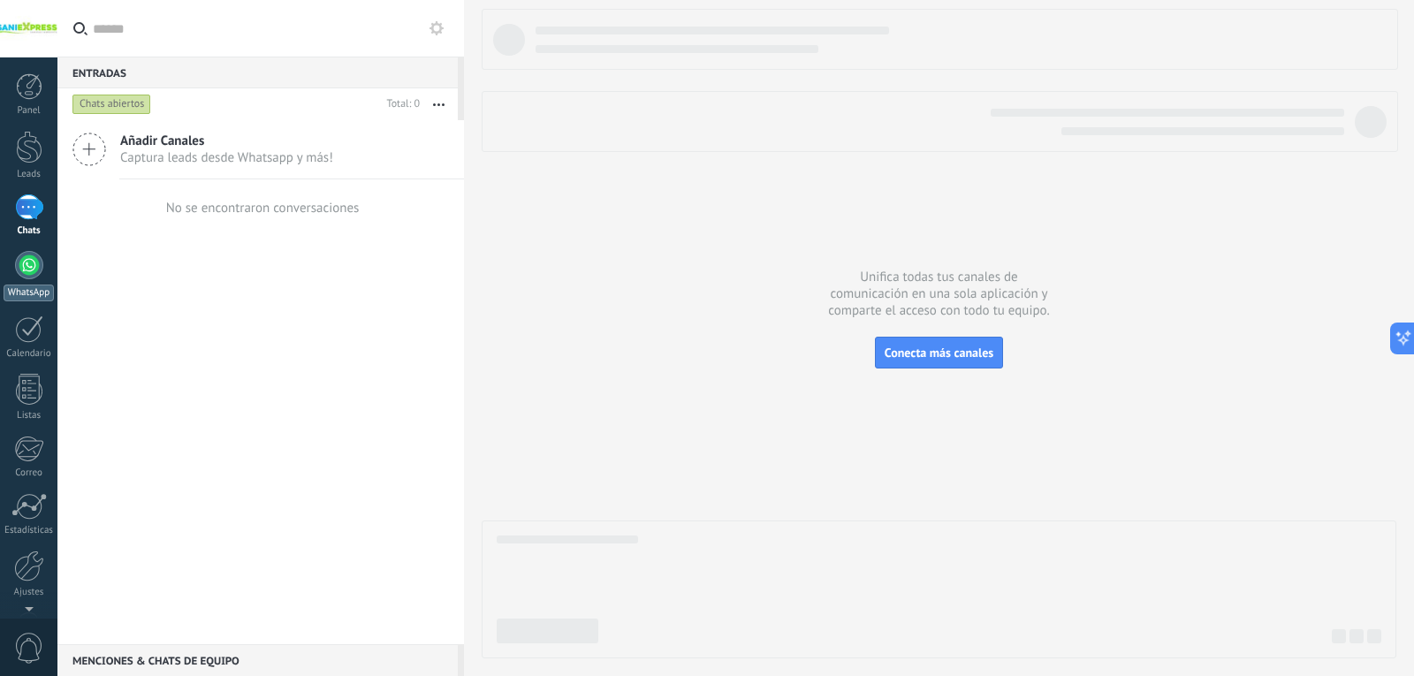
click at [37, 297] on div "WhatsApp" at bounding box center [29, 293] width 50 height 17
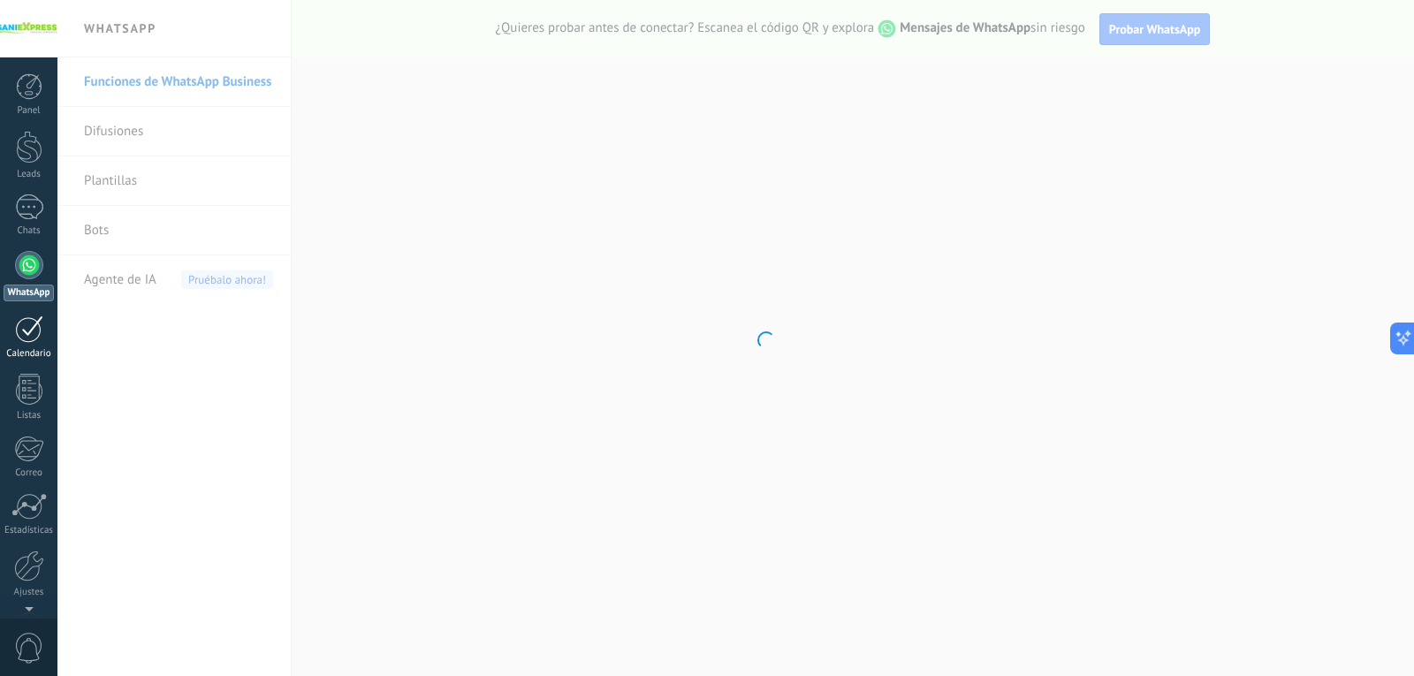
click at [34, 344] on link "Calendario" at bounding box center [28, 338] width 57 height 44
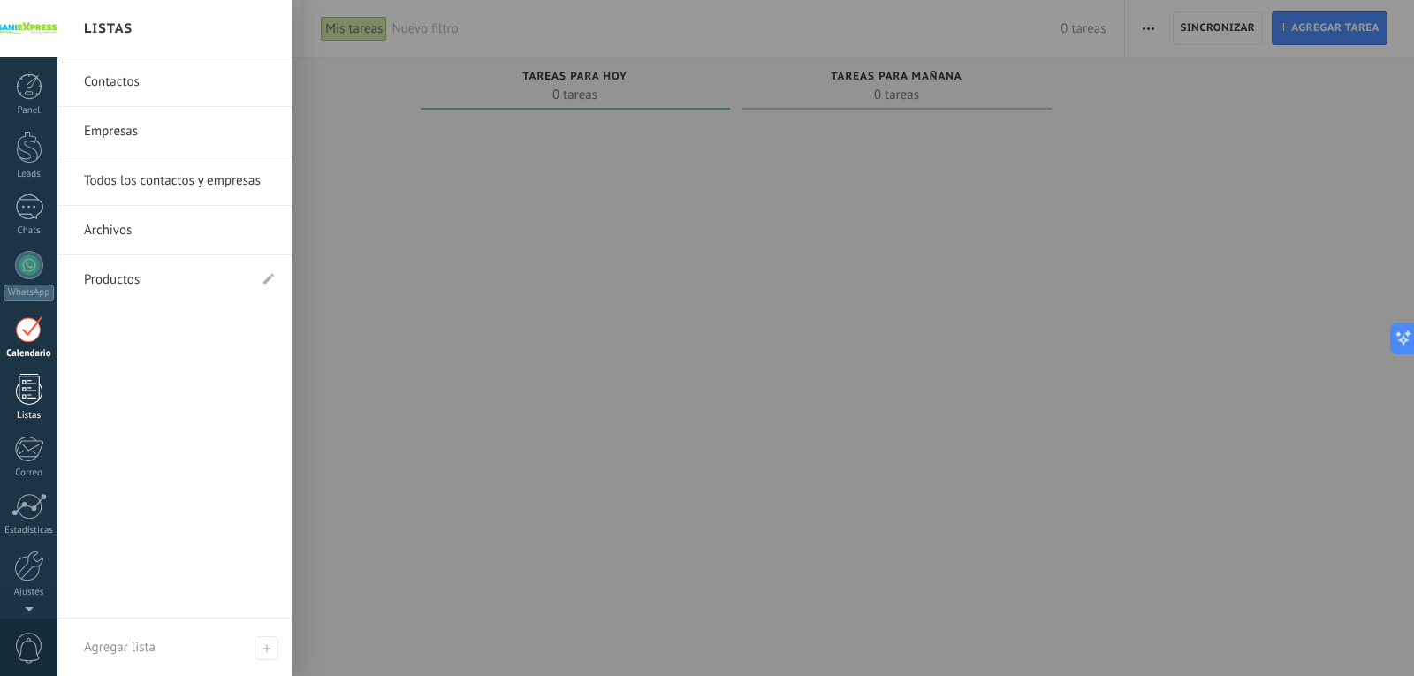
click at [34, 393] on div at bounding box center [29, 389] width 27 height 31
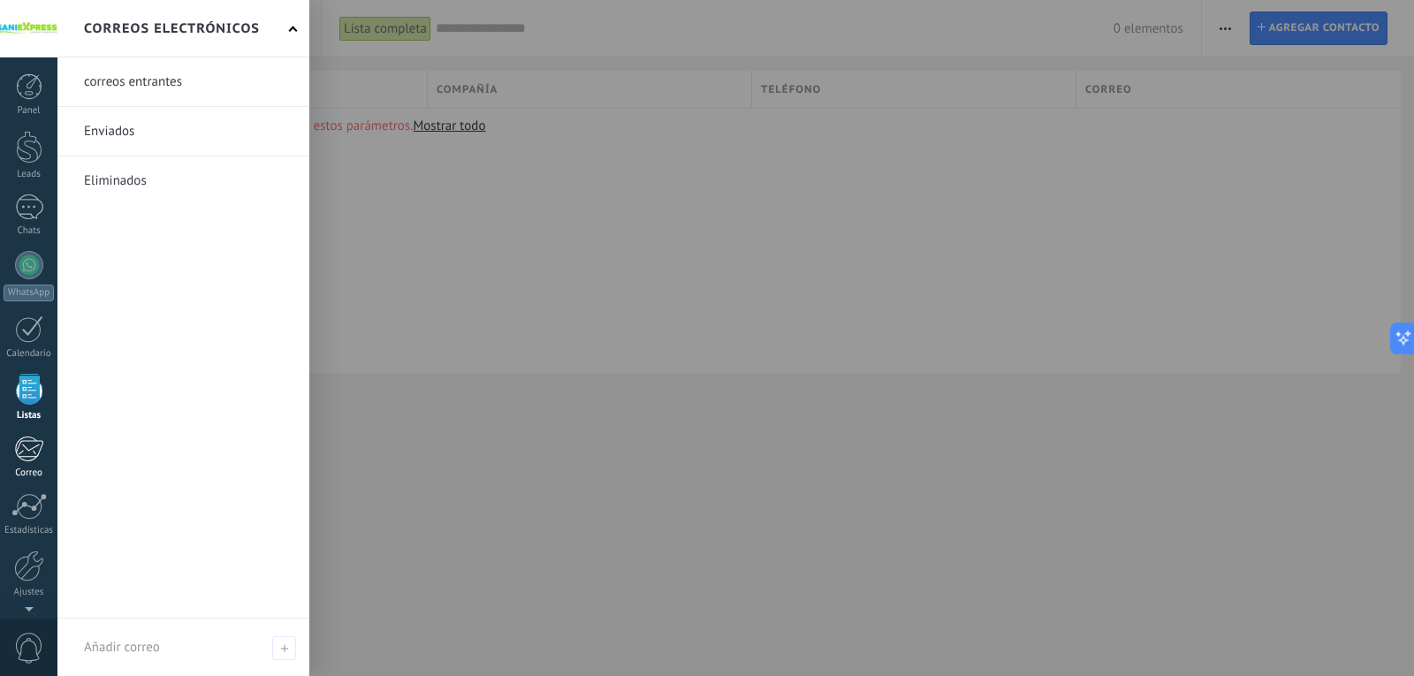
click at [27, 464] on link "Correo" at bounding box center [28, 457] width 57 height 43
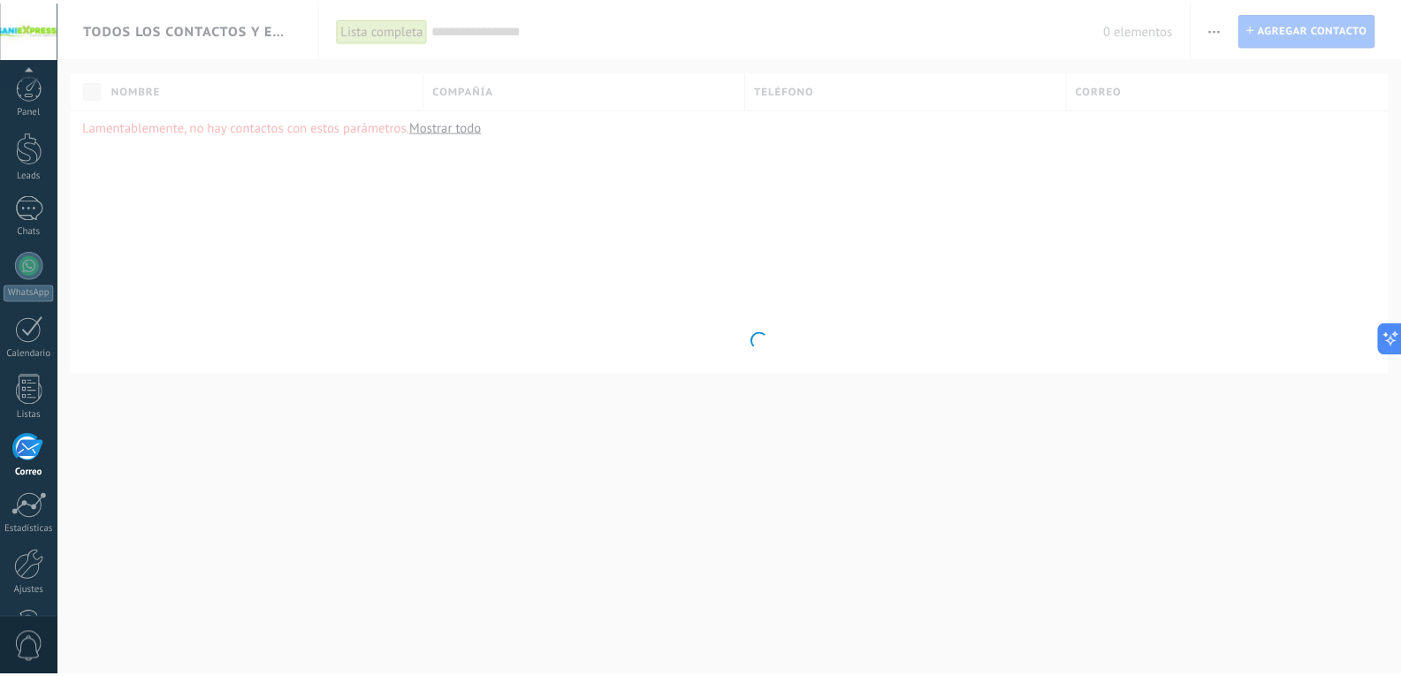
scroll to position [59, 0]
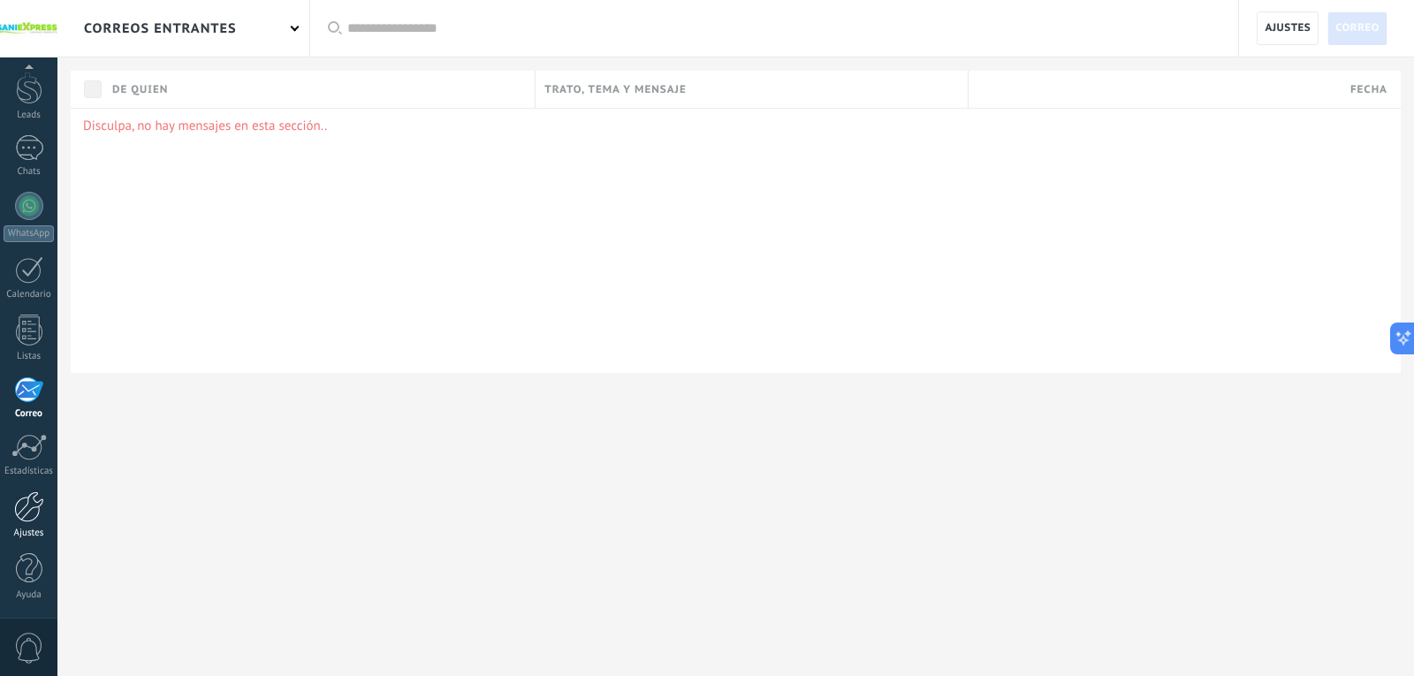
click at [31, 503] on div at bounding box center [29, 506] width 30 height 31
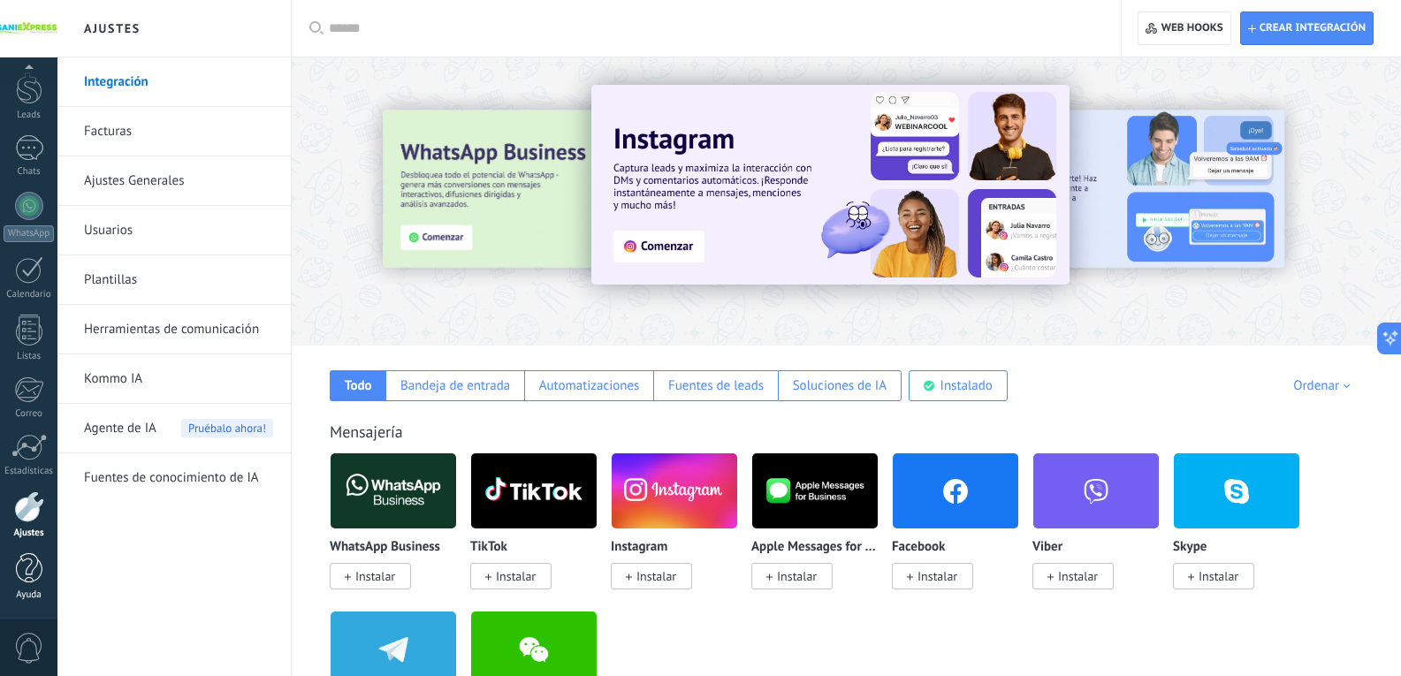
click at [35, 575] on div at bounding box center [29, 568] width 27 height 31
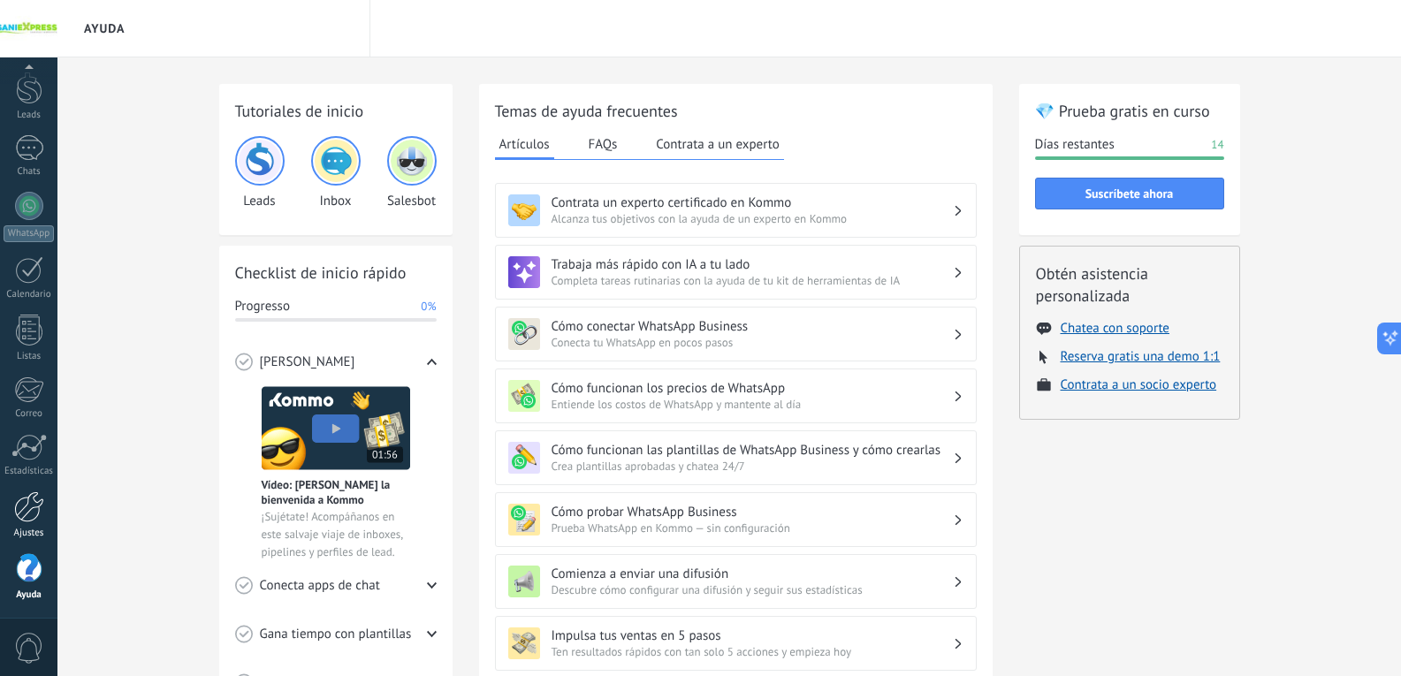
click at [36, 512] on div at bounding box center [29, 506] width 30 height 31
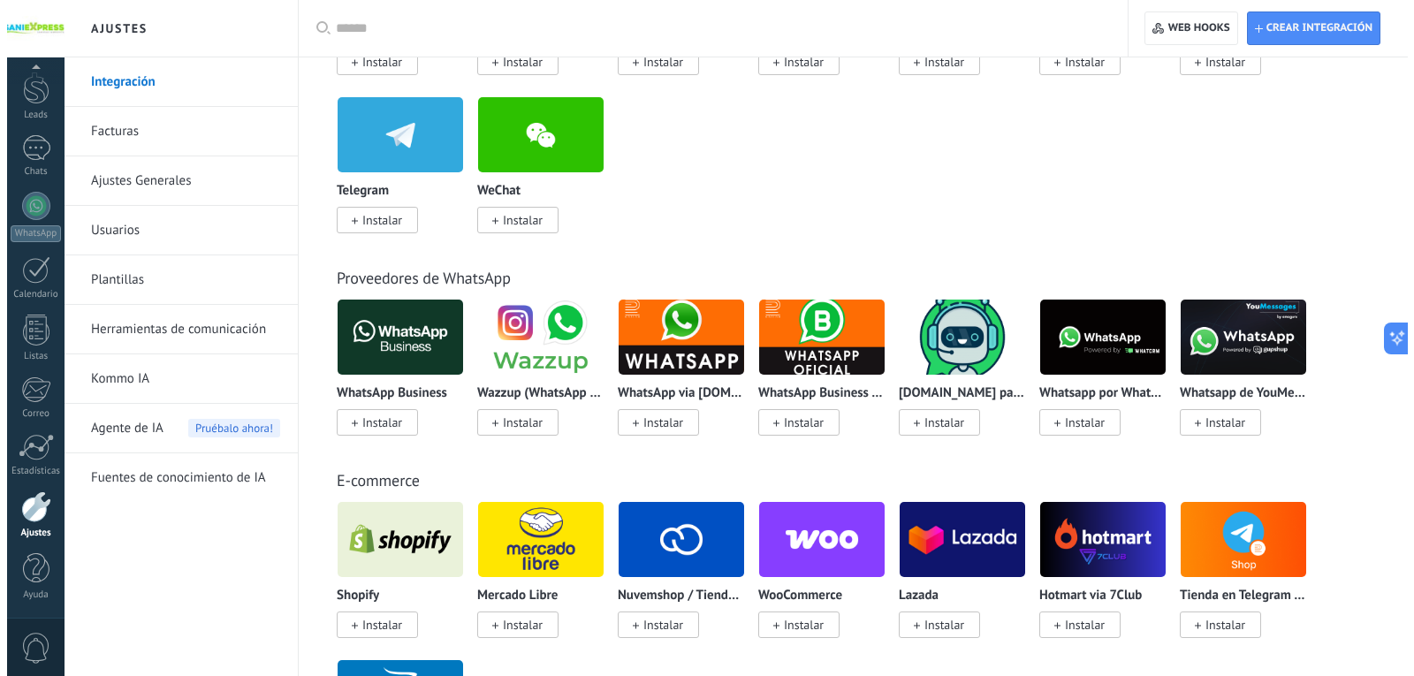
scroll to position [530, 0]
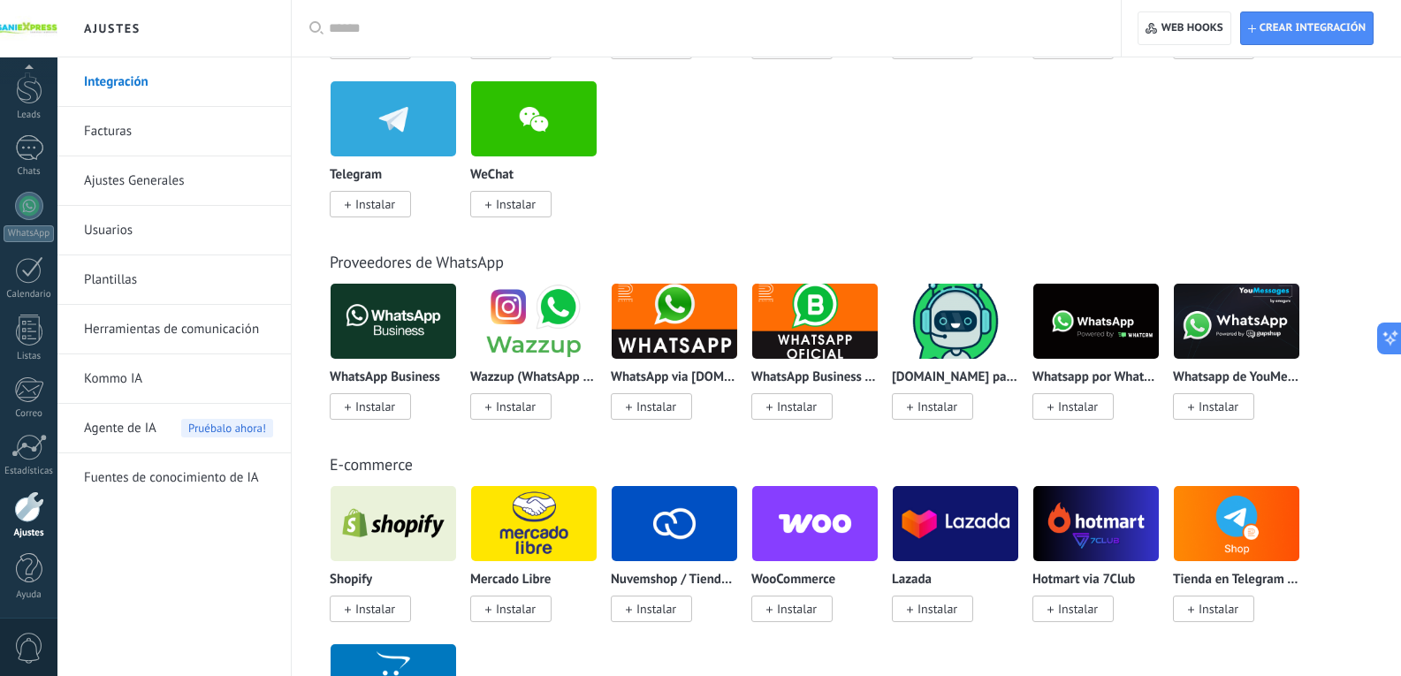
click at [400, 346] on img at bounding box center [394, 321] width 126 height 86
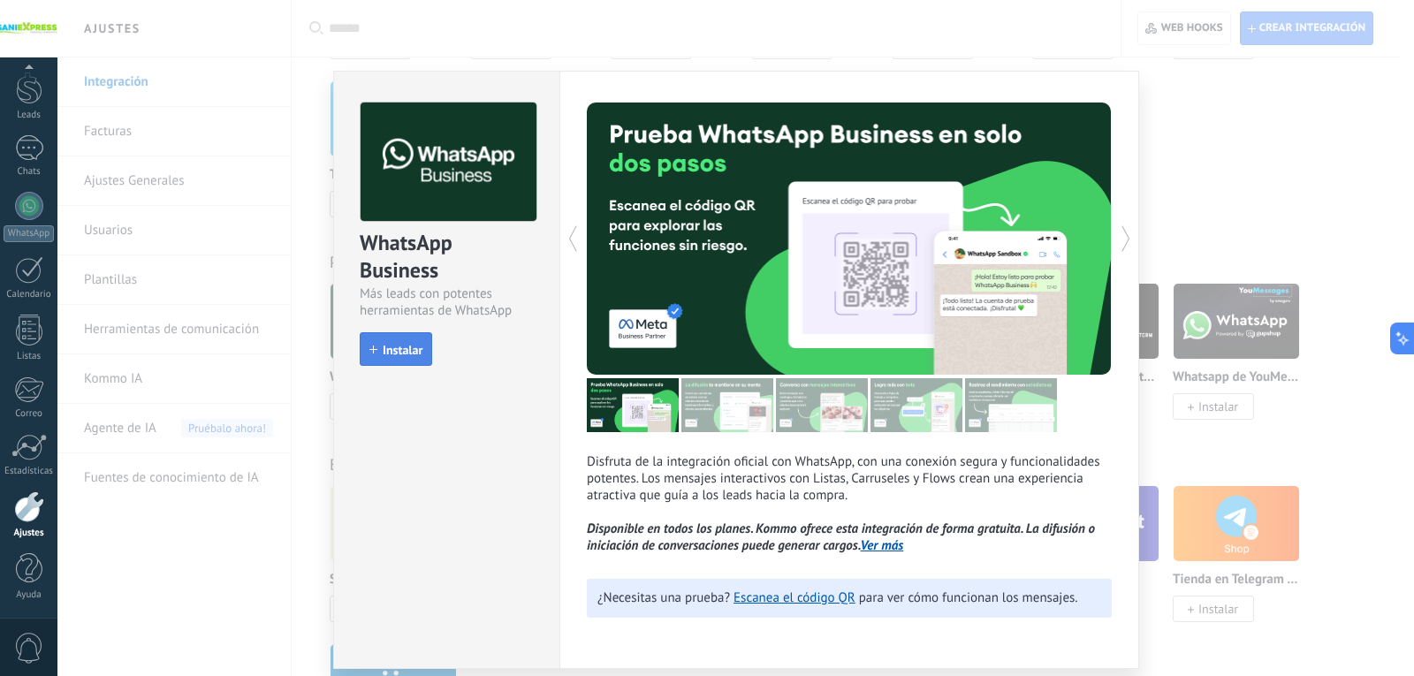
click at [381, 348] on span "Instalar" at bounding box center [395, 350] width 53 height 12
